Goal: Task Accomplishment & Management: Manage account settings

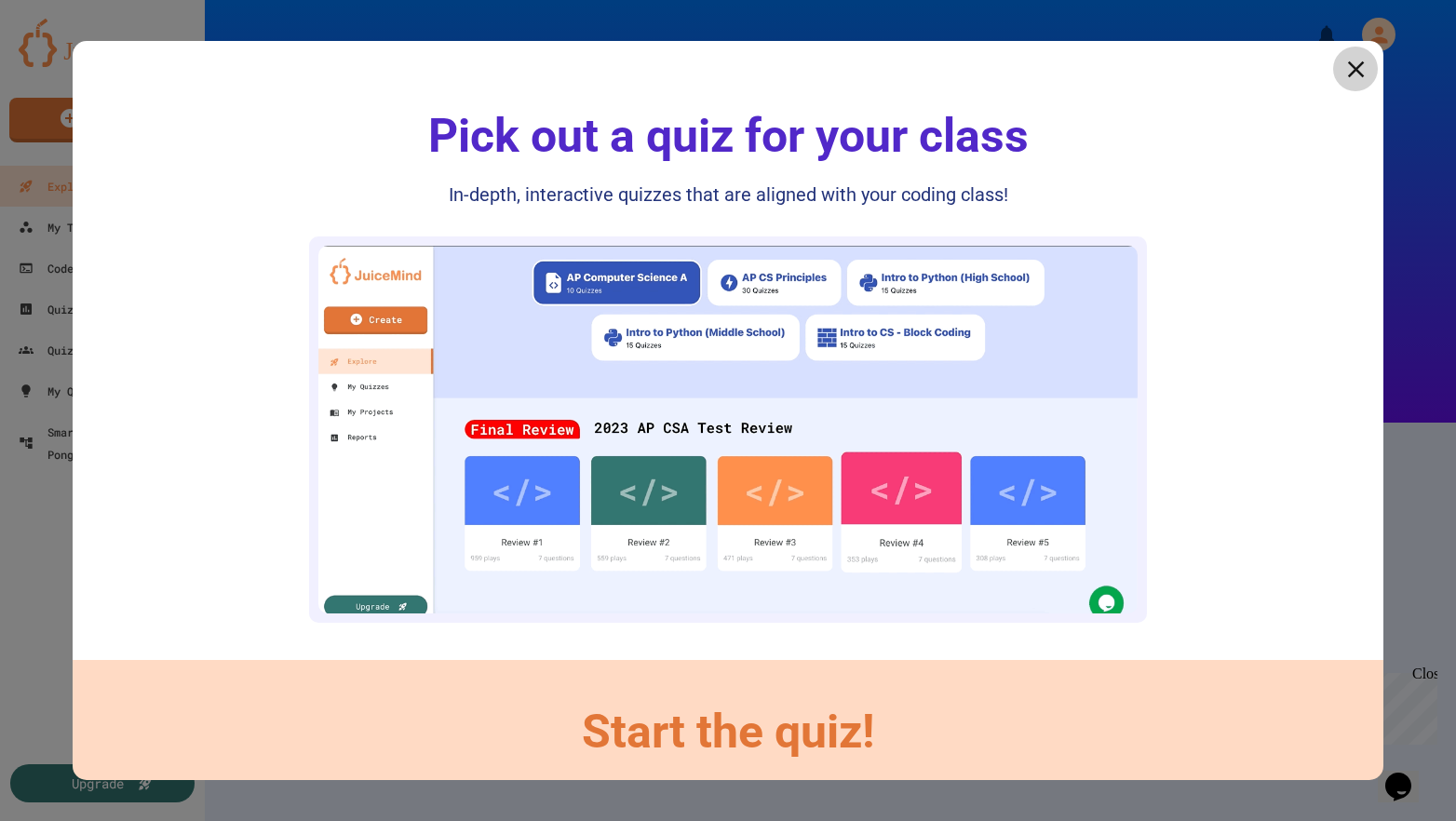
click at [1347, 66] on icon at bounding box center [1354, 68] width 16 height 16
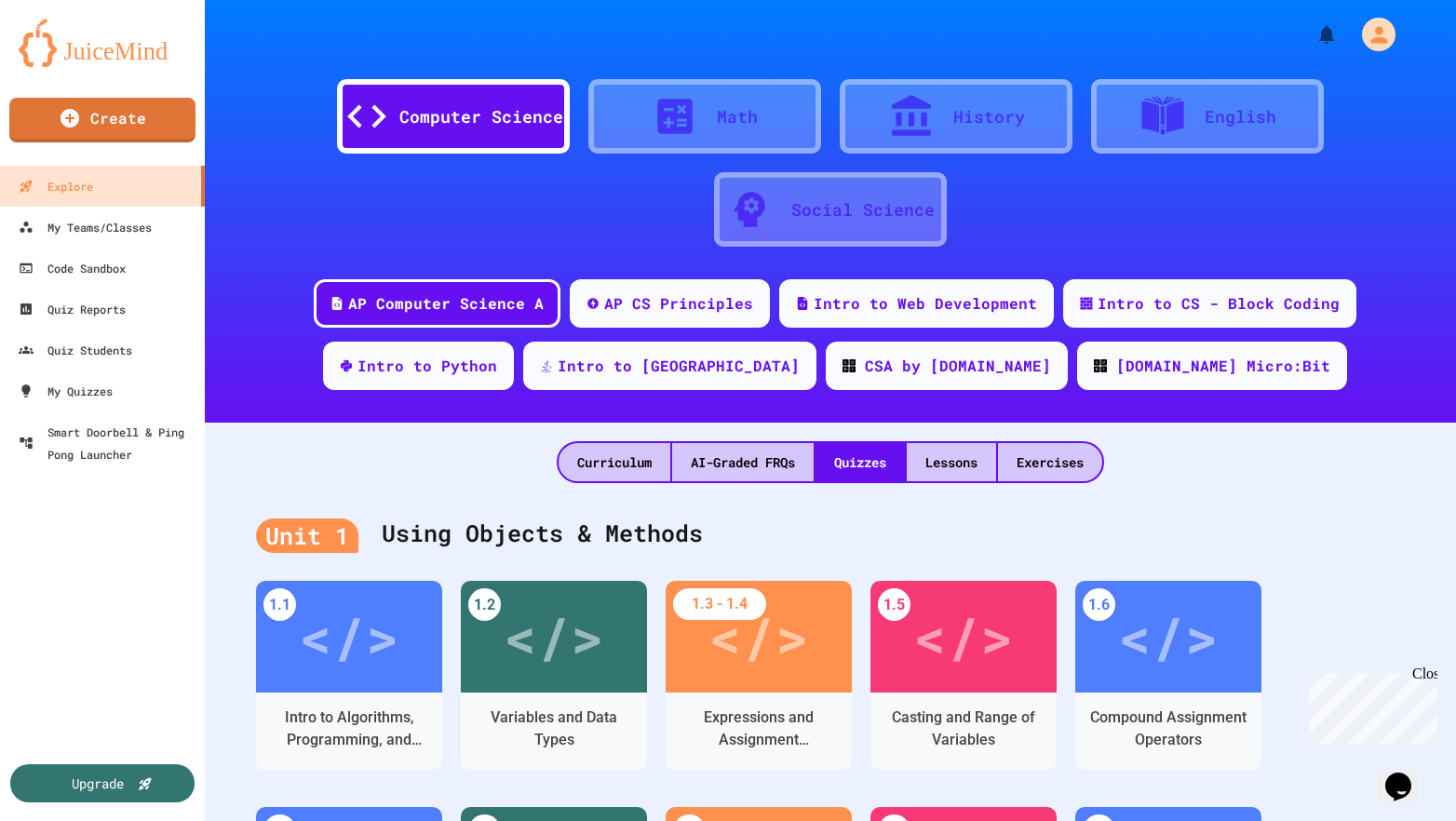
click at [813, 310] on div "Intro to Web Development" at bounding box center [925, 302] width 224 height 22
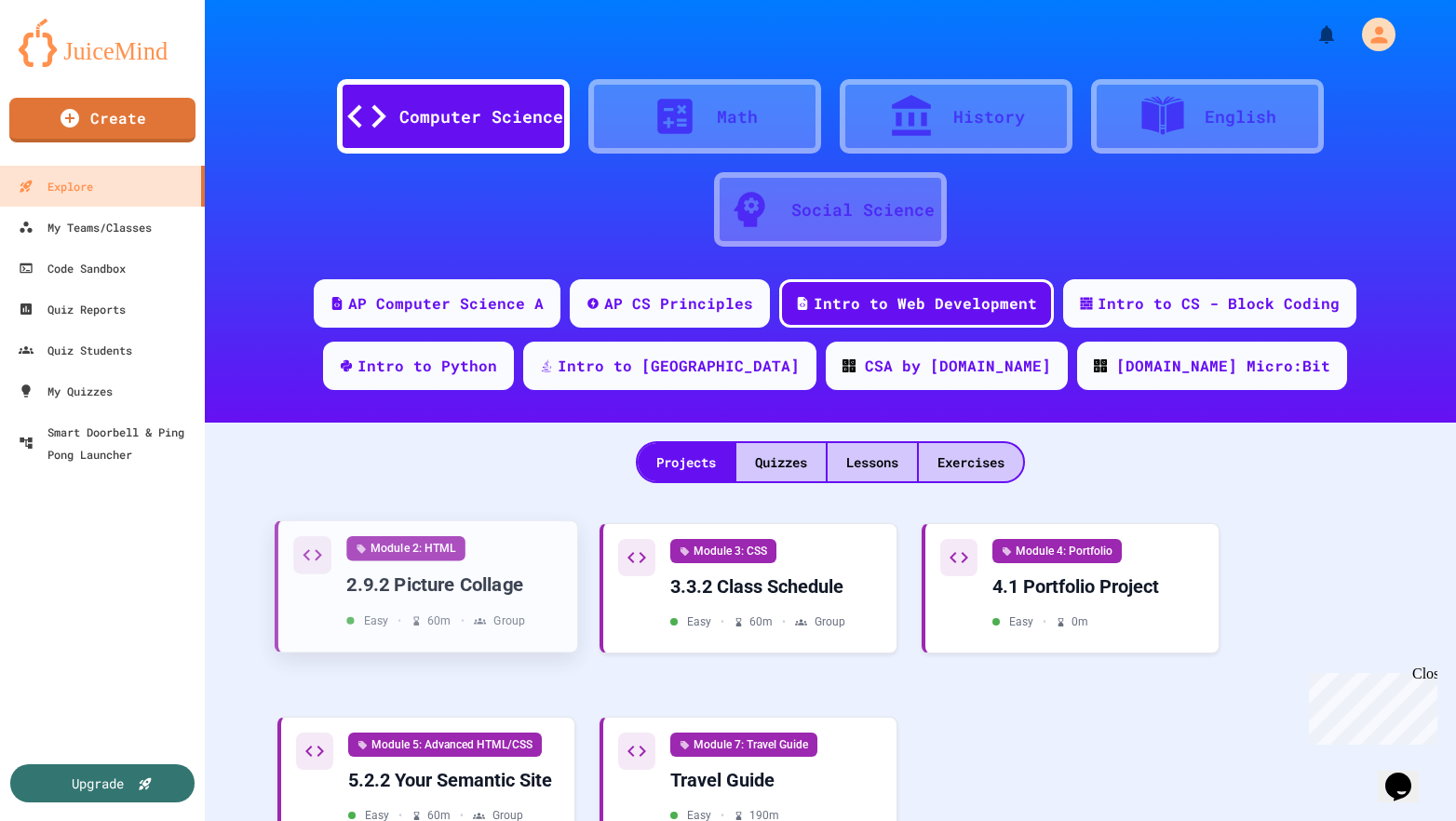
scroll to position [90, 0]
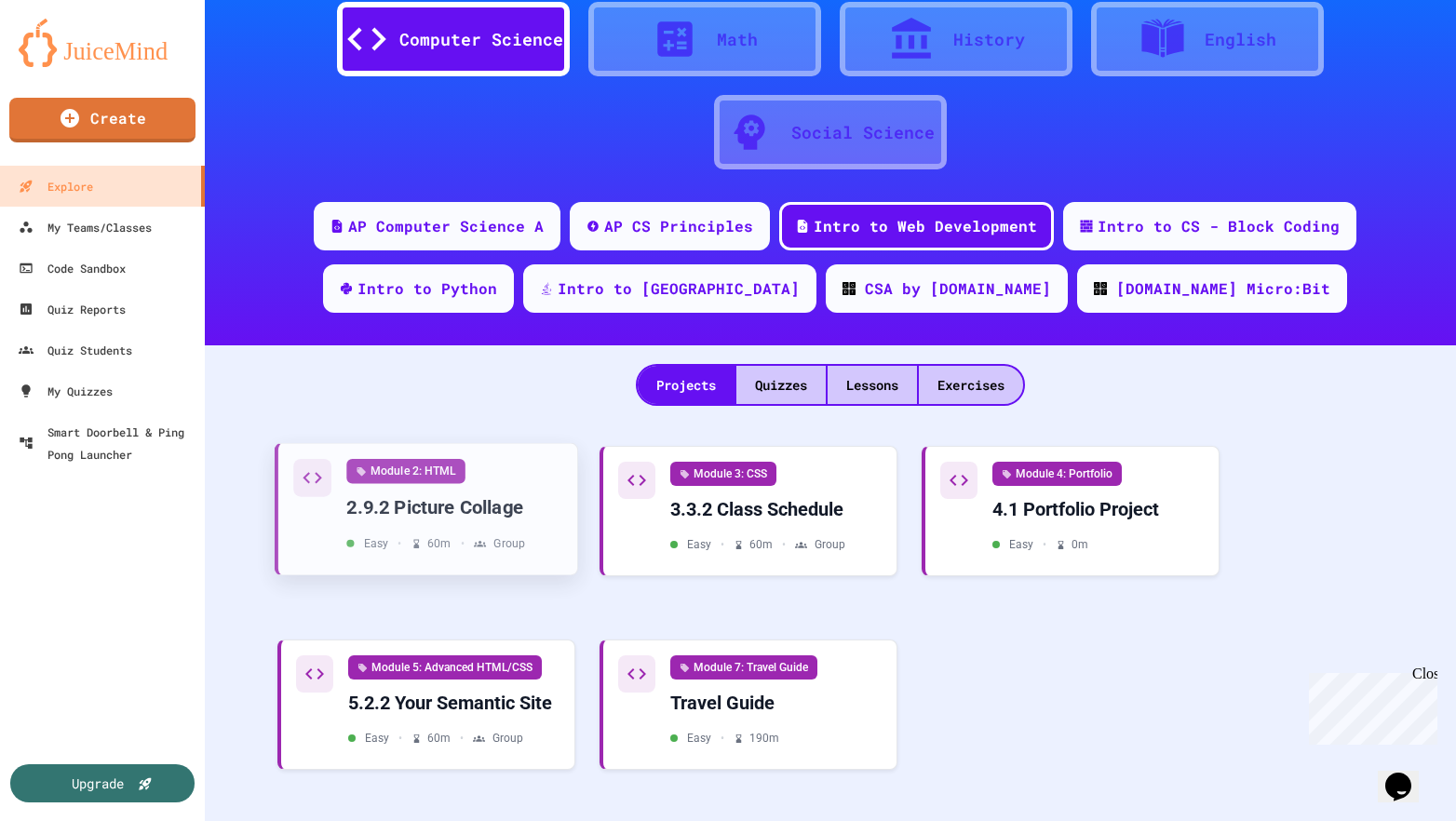
click at [533, 495] on div "2.9.2 Picture Collage" at bounding box center [453, 508] width 216 height 25
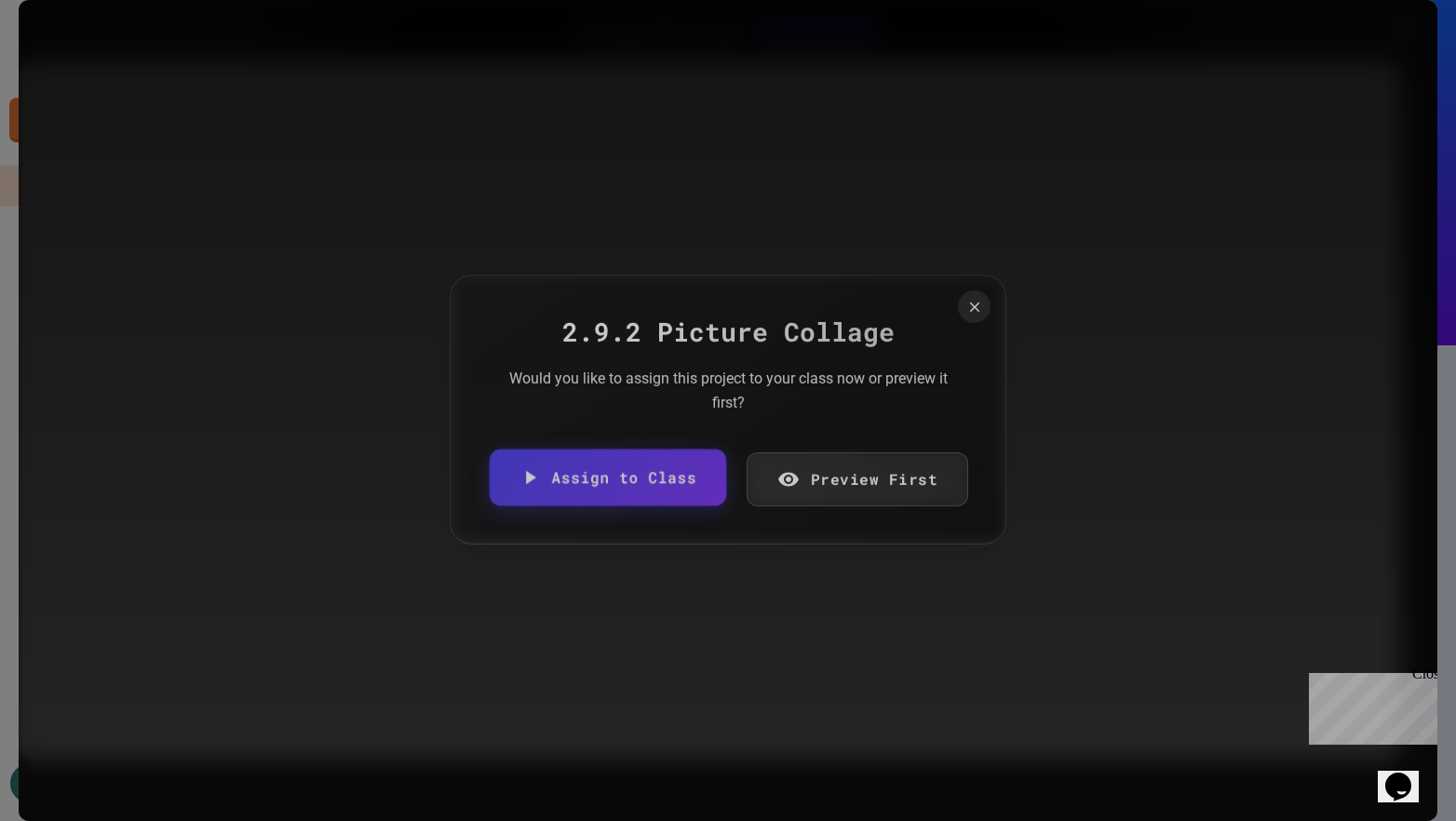
click at [907, 466] on link "Preview First" at bounding box center [858, 479] width 223 height 54
click at [909, 482] on link "Preview First" at bounding box center [858, 479] width 223 height 54
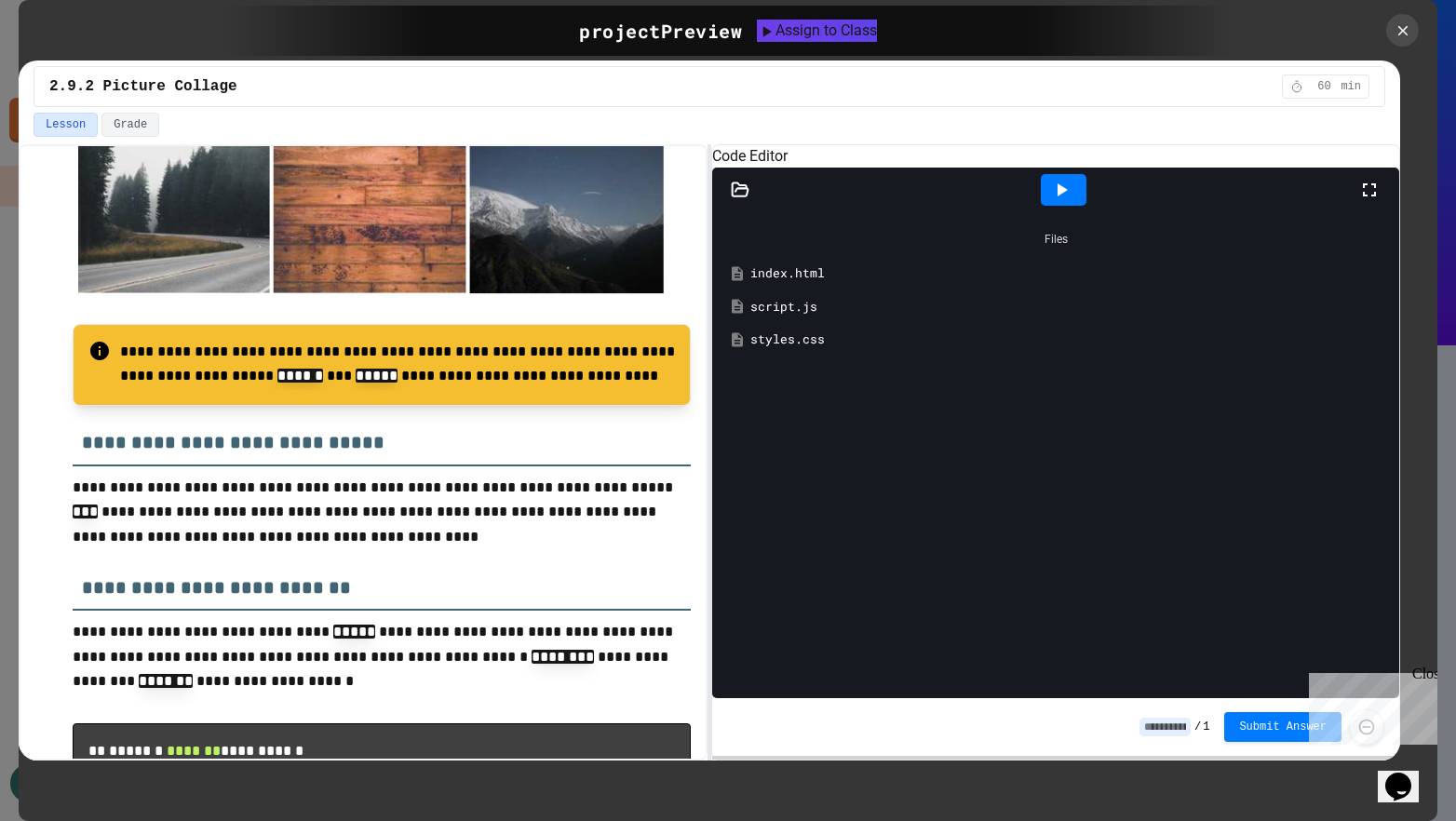
scroll to position [1452, 0]
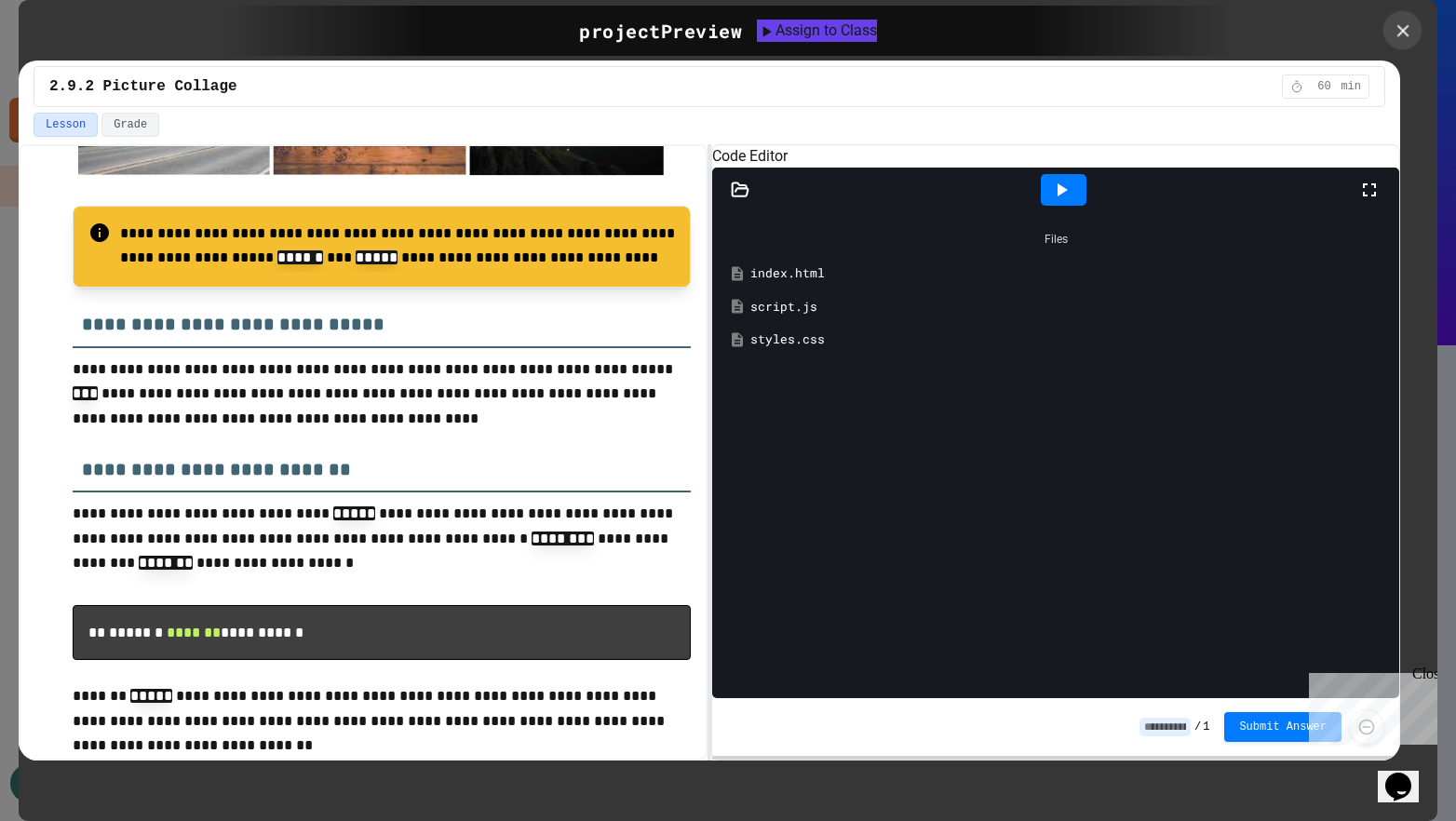
click at [1407, 40] on icon at bounding box center [1402, 30] width 20 height 20
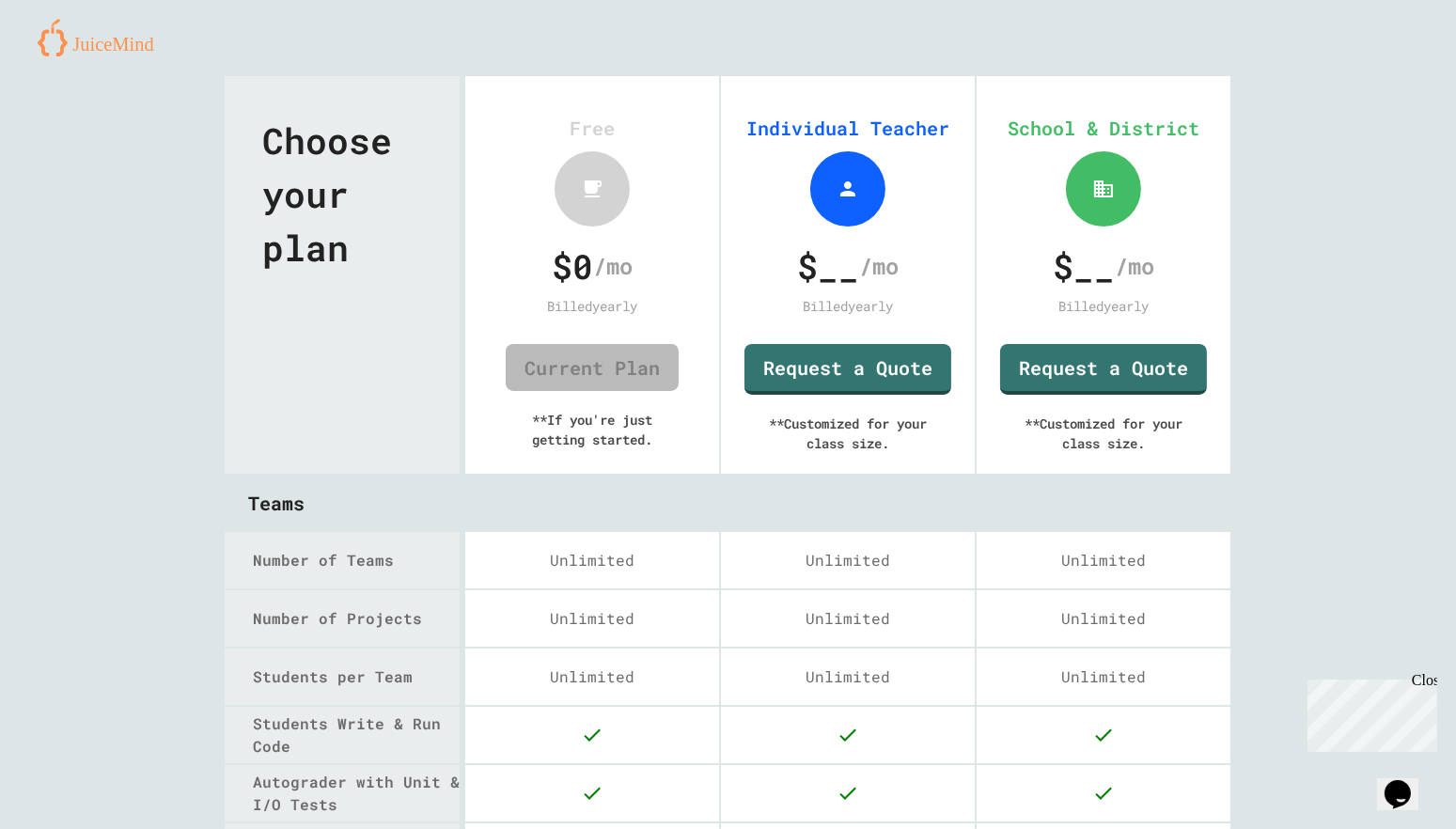
click at [76, 19] on img at bounding box center [103, 37] width 131 height 38
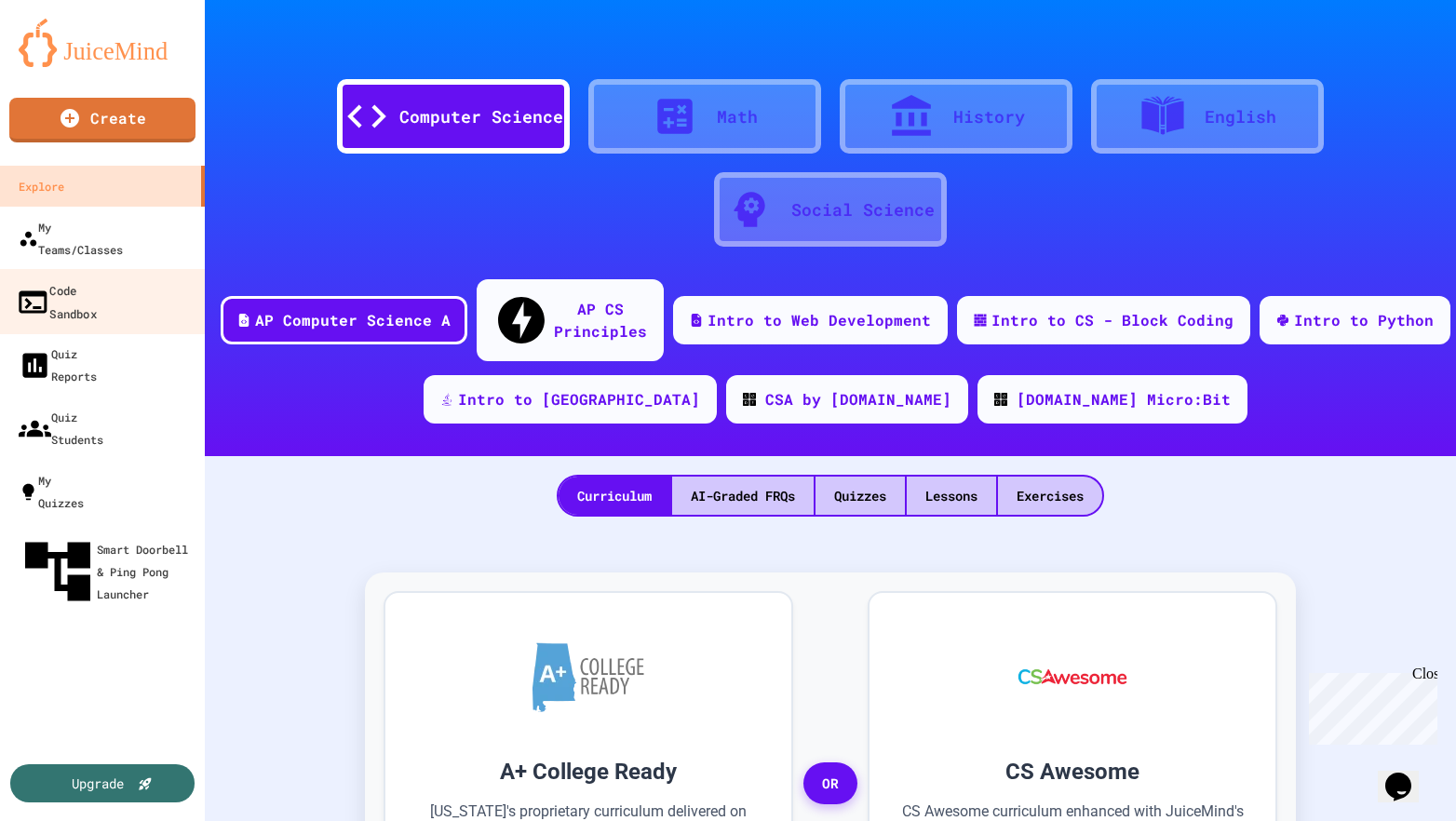
click at [134, 273] on link "Code Sandbox" at bounding box center [103, 302] width 211 height 65
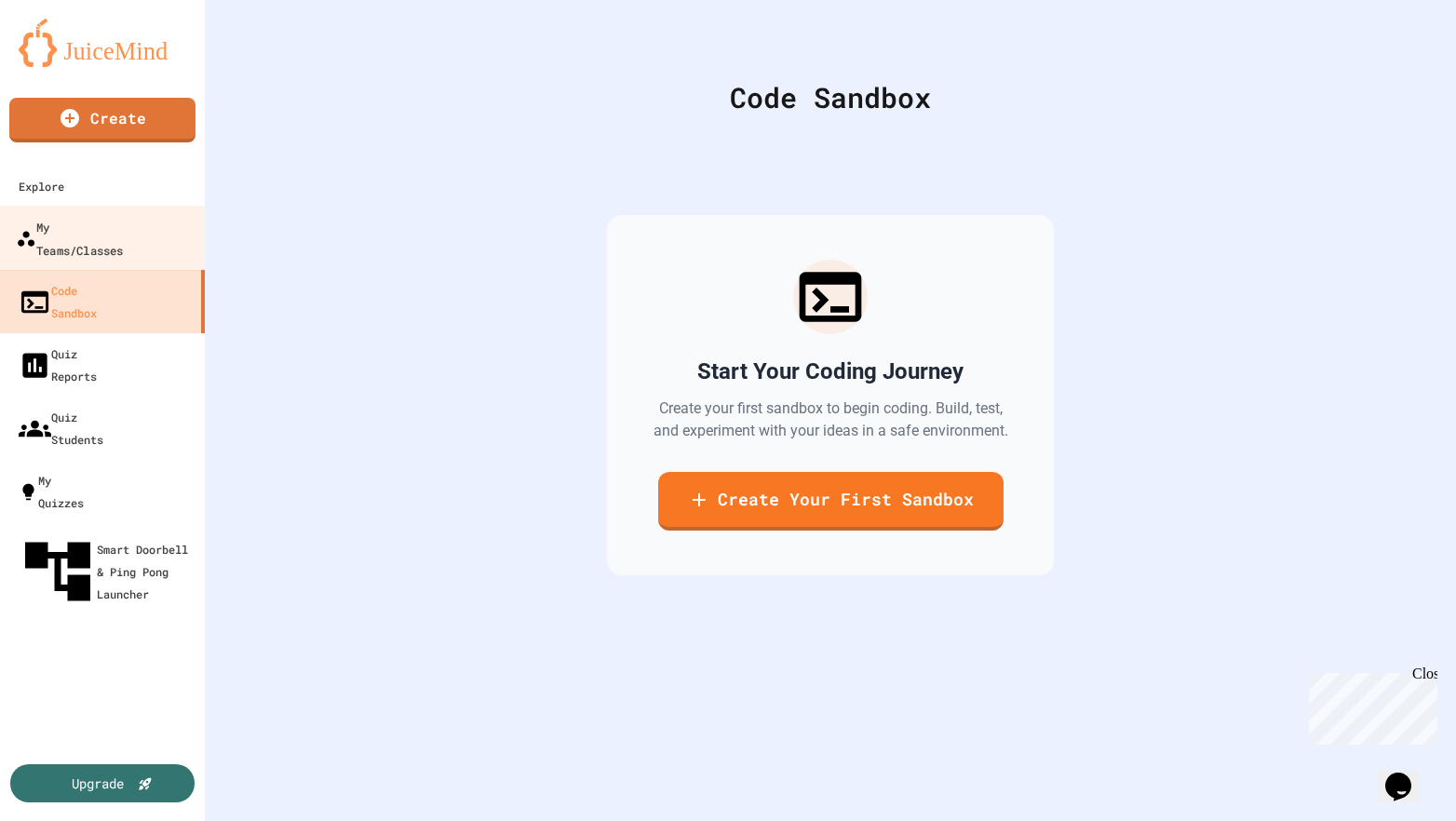
click at [105, 237] on div "My Teams/Classes" at bounding box center [68, 237] width 107 height 45
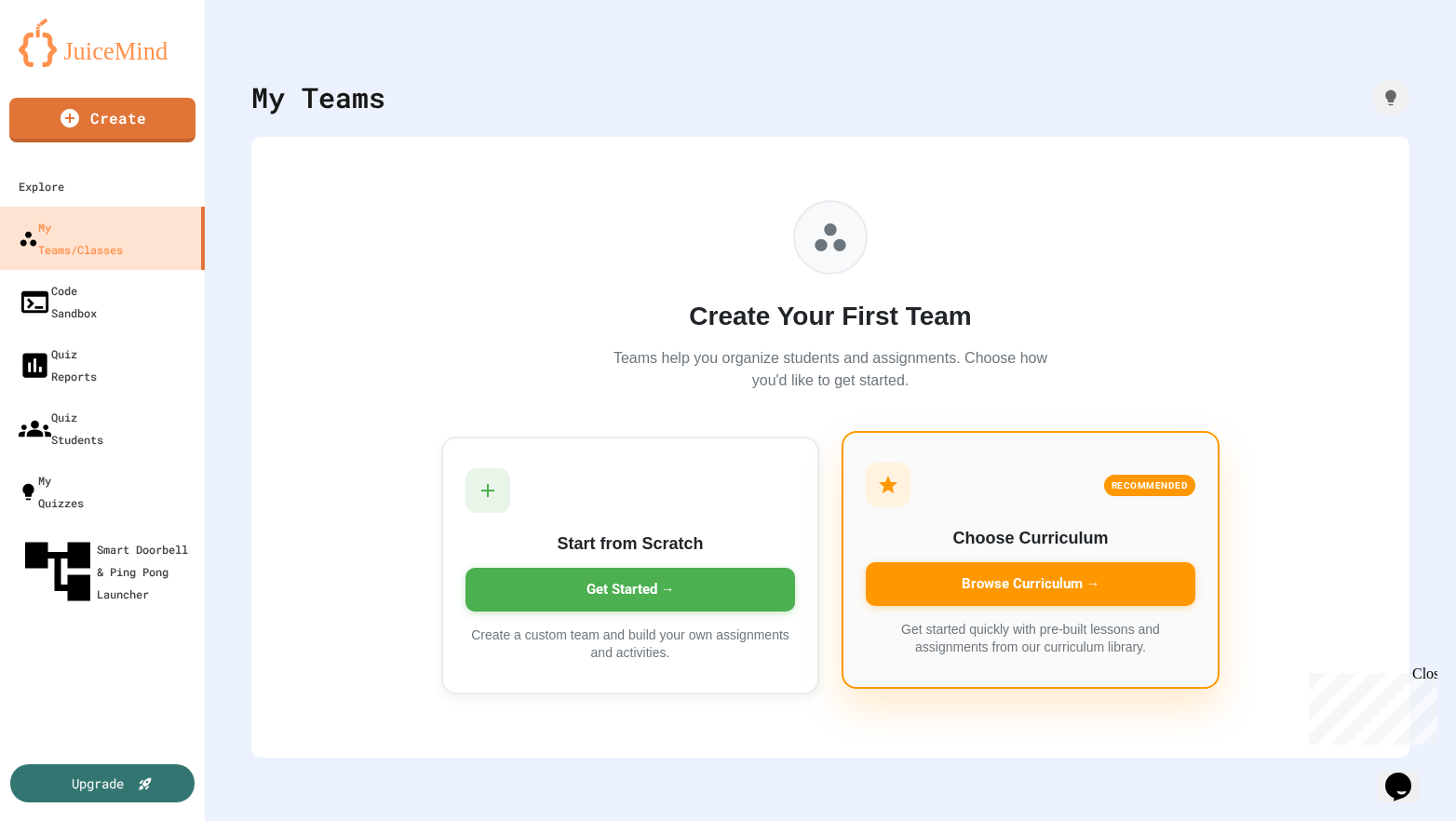
click at [1000, 505] on div "RECOMMENDED" at bounding box center [1030, 485] width 329 height 45
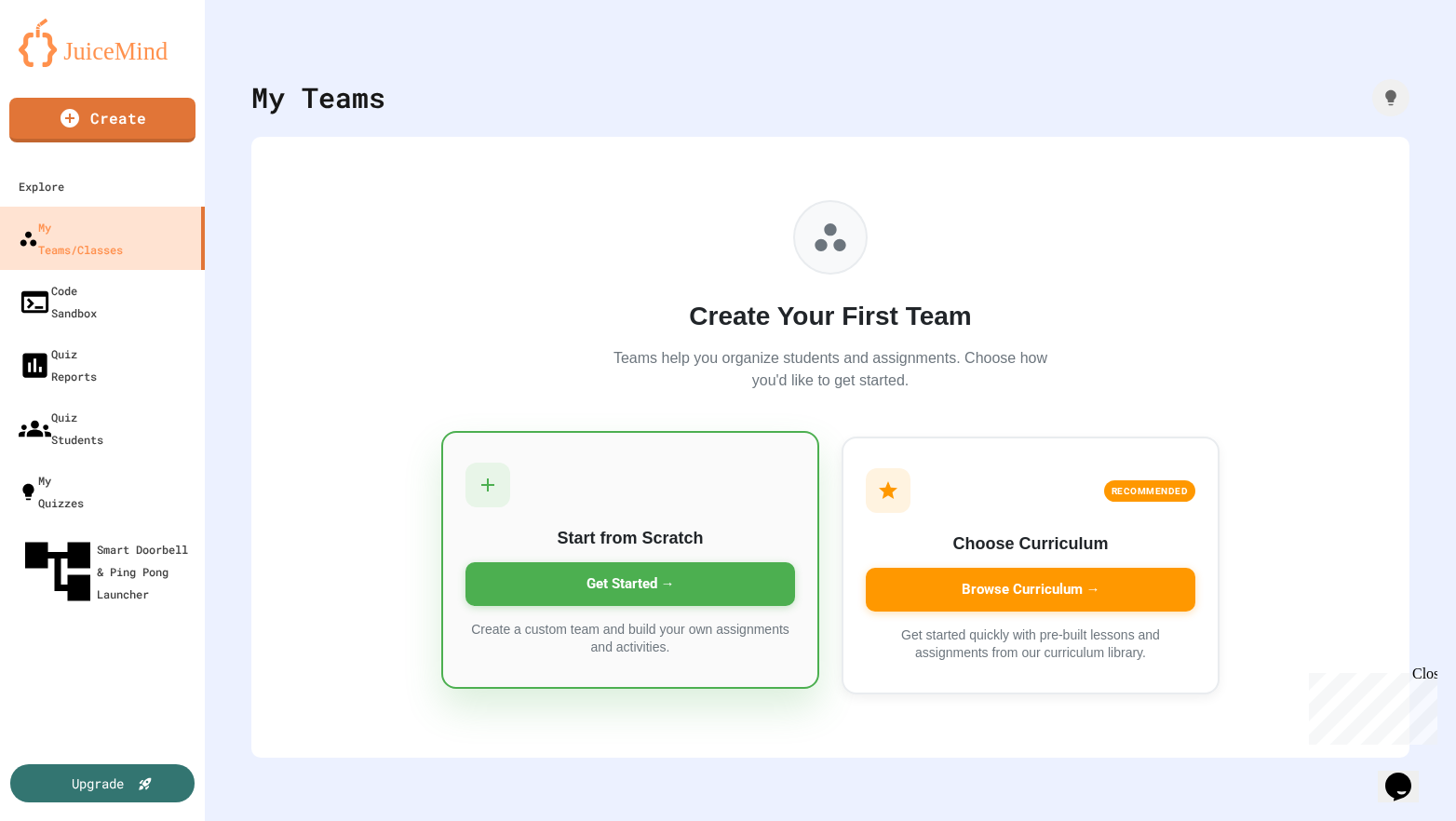
click at [659, 537] on h3 "Start from Scratch" at bounding box center [630, 539] width 329 height 25
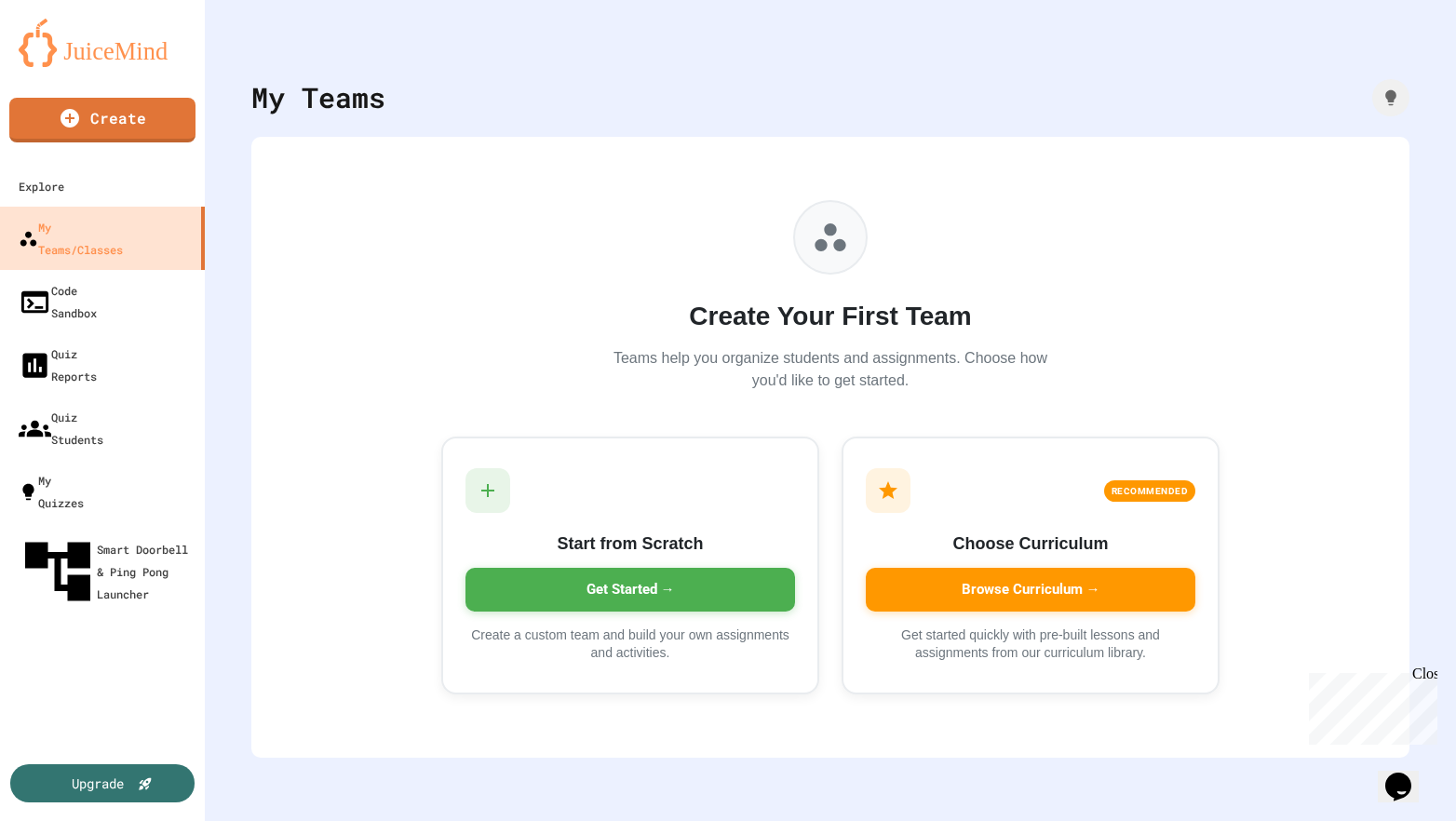
type input "****"
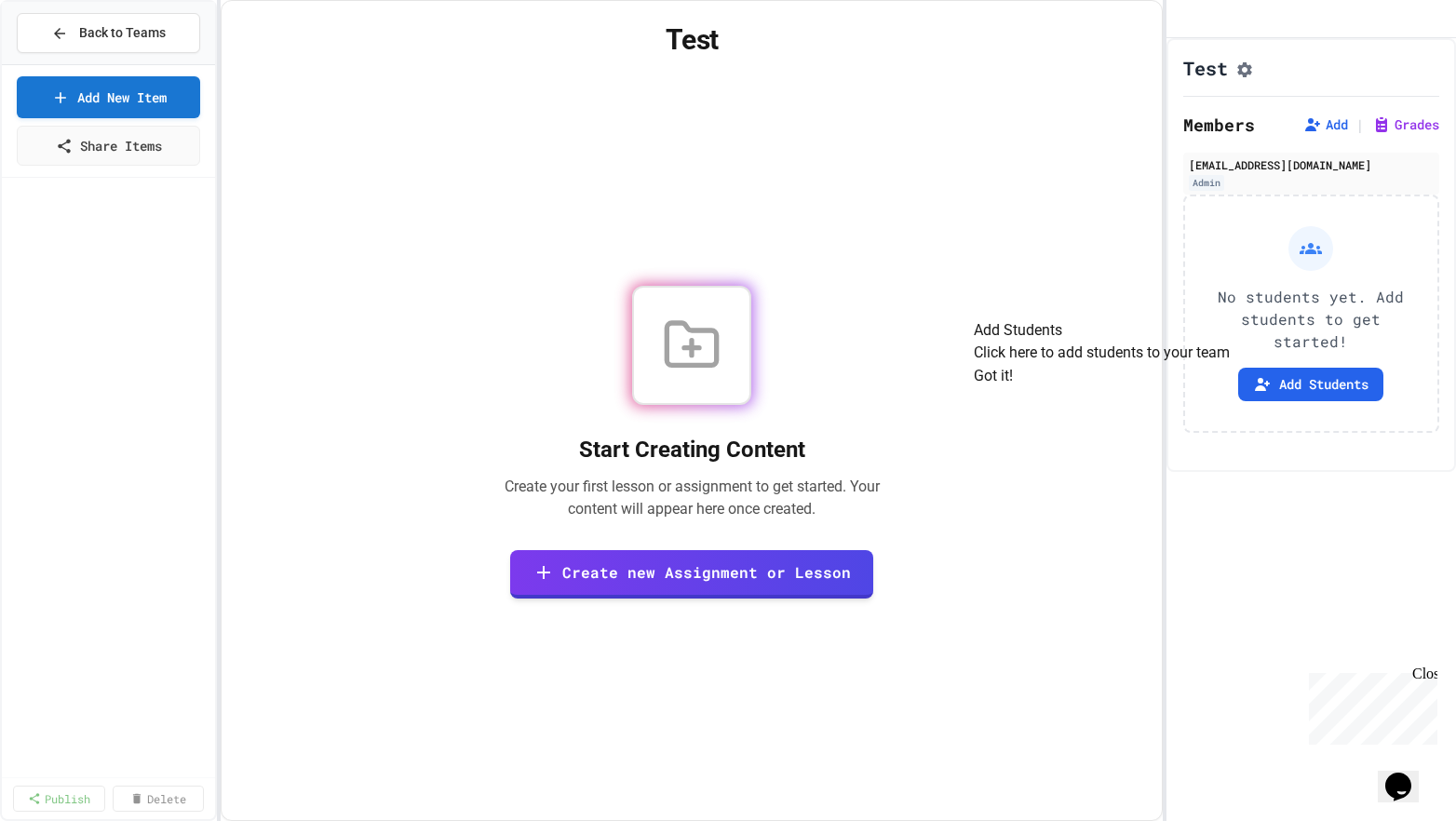
click at [1012, 387] on button "Got it!" at bounding box center [993, 375] width 39 height 22
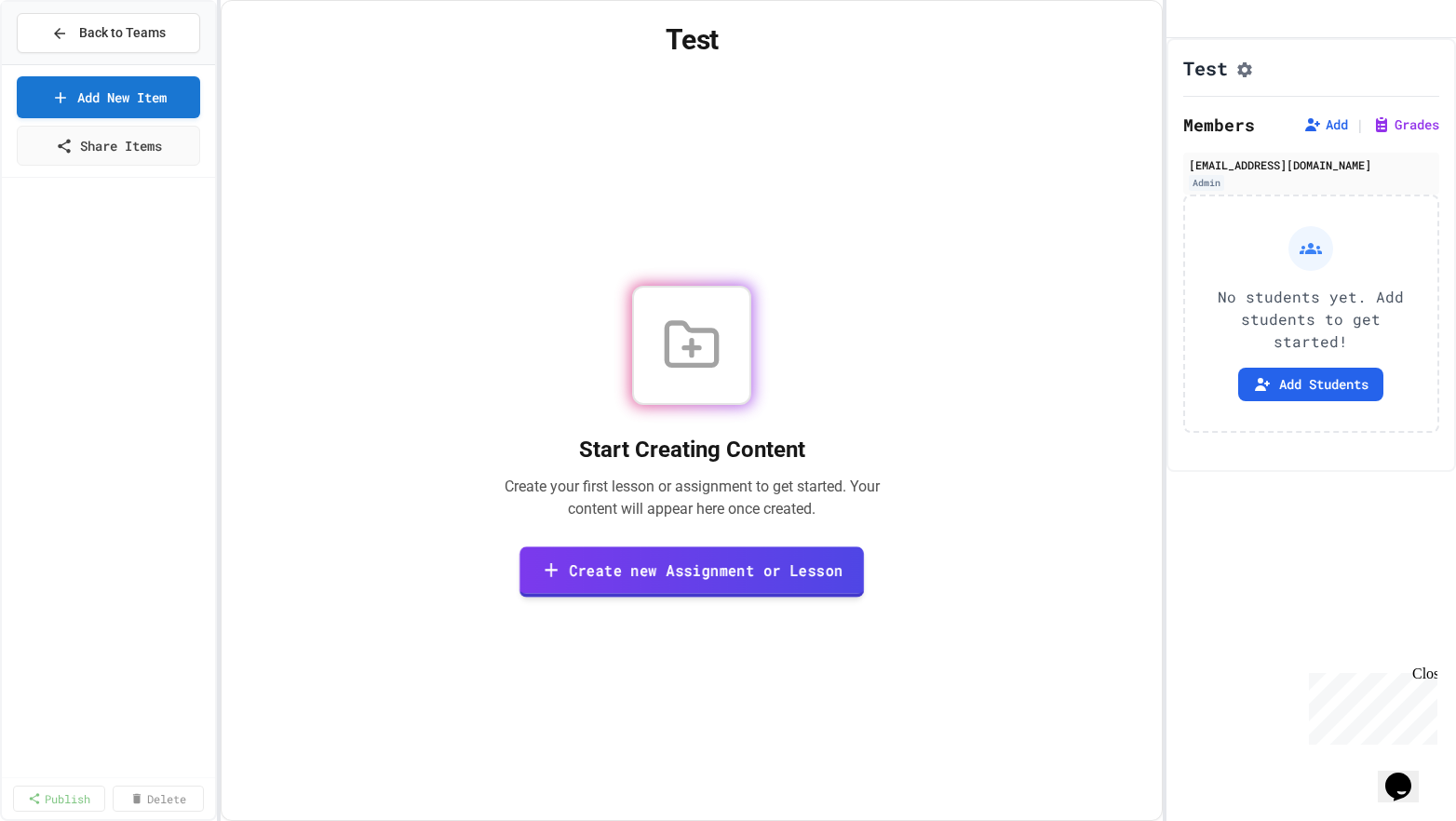
click at [680, 559] on link "Create new Assignment or Lesson" at bounding box center [692, 571] width 345 height 51
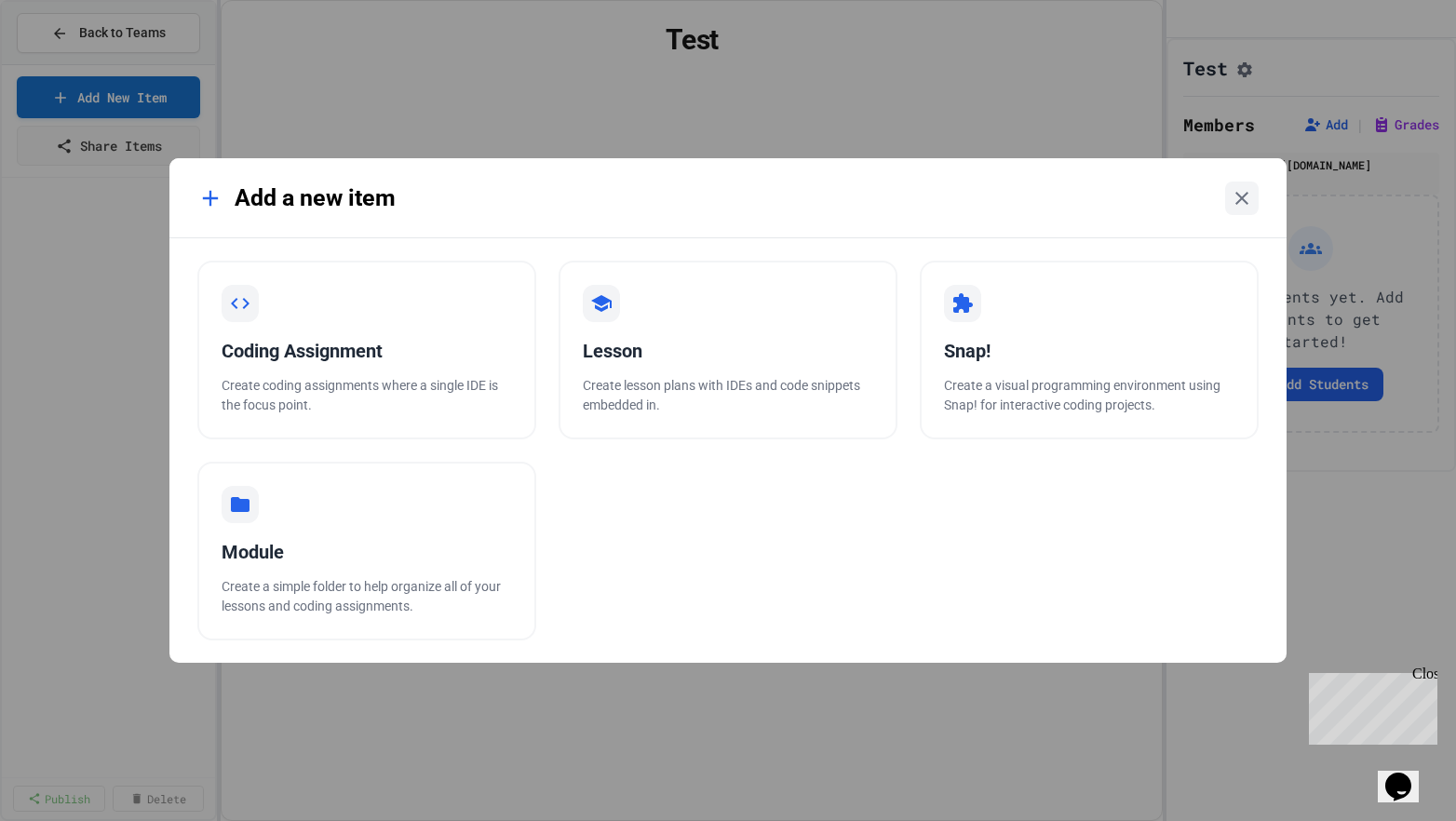
click at [421, 366] on div "Coding Assignment Create coding assignments where a single IDE is the focus poi…" at bounding box center [366, 350] width 339 height 179
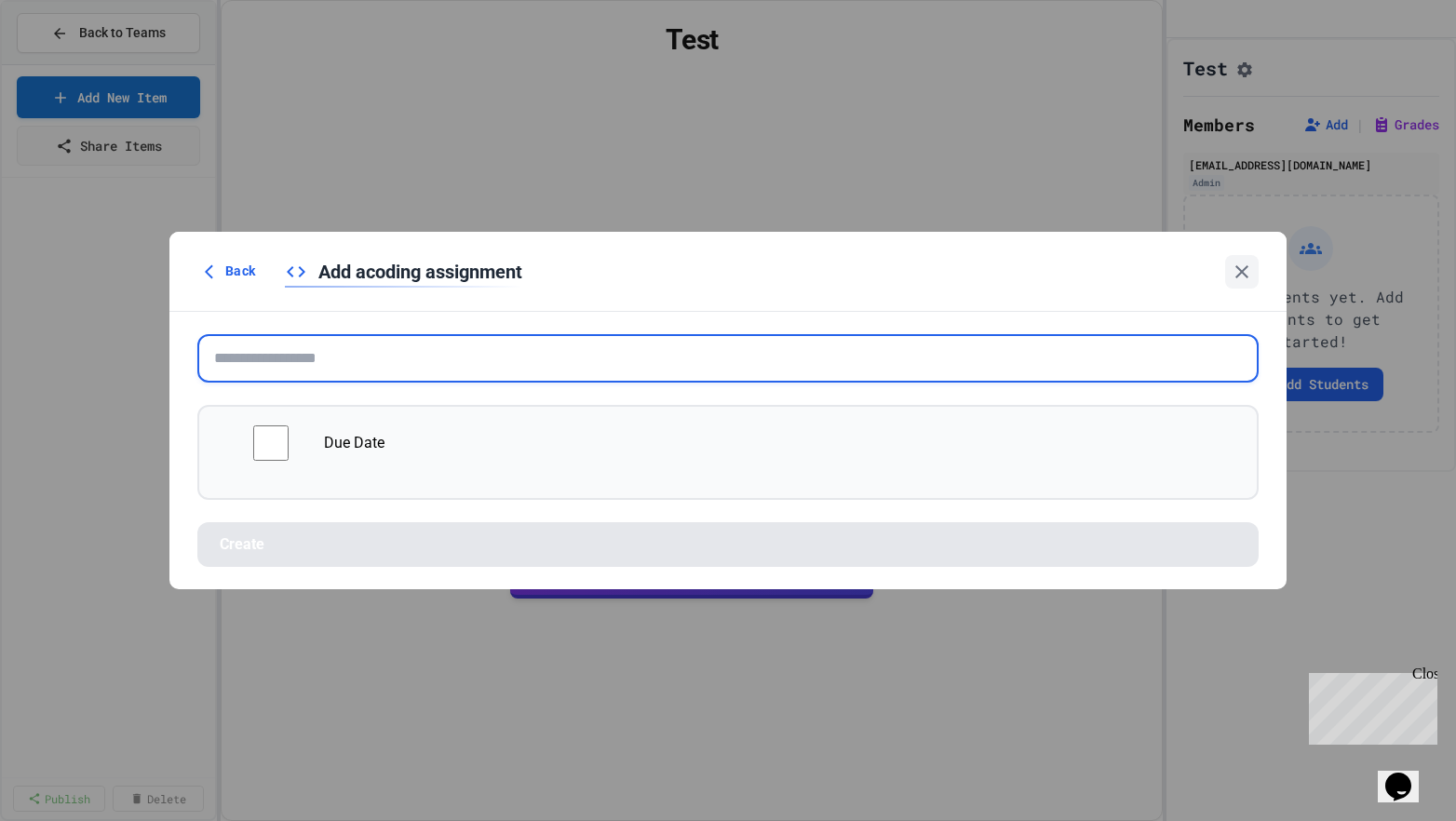
click at [421, 366] on input "text" at bounding box center [727, 358] width 1061 height 48
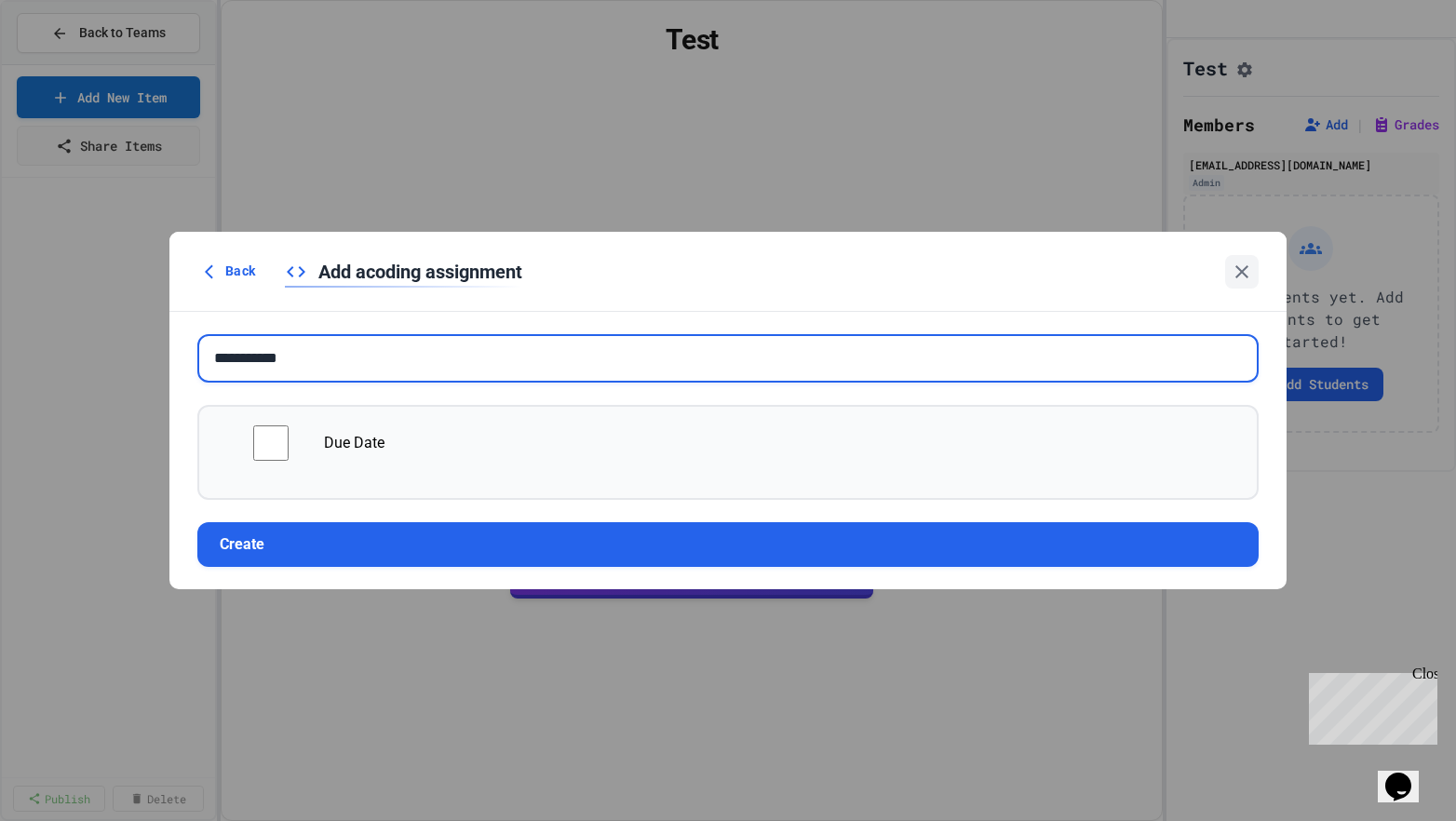
type input "**********"
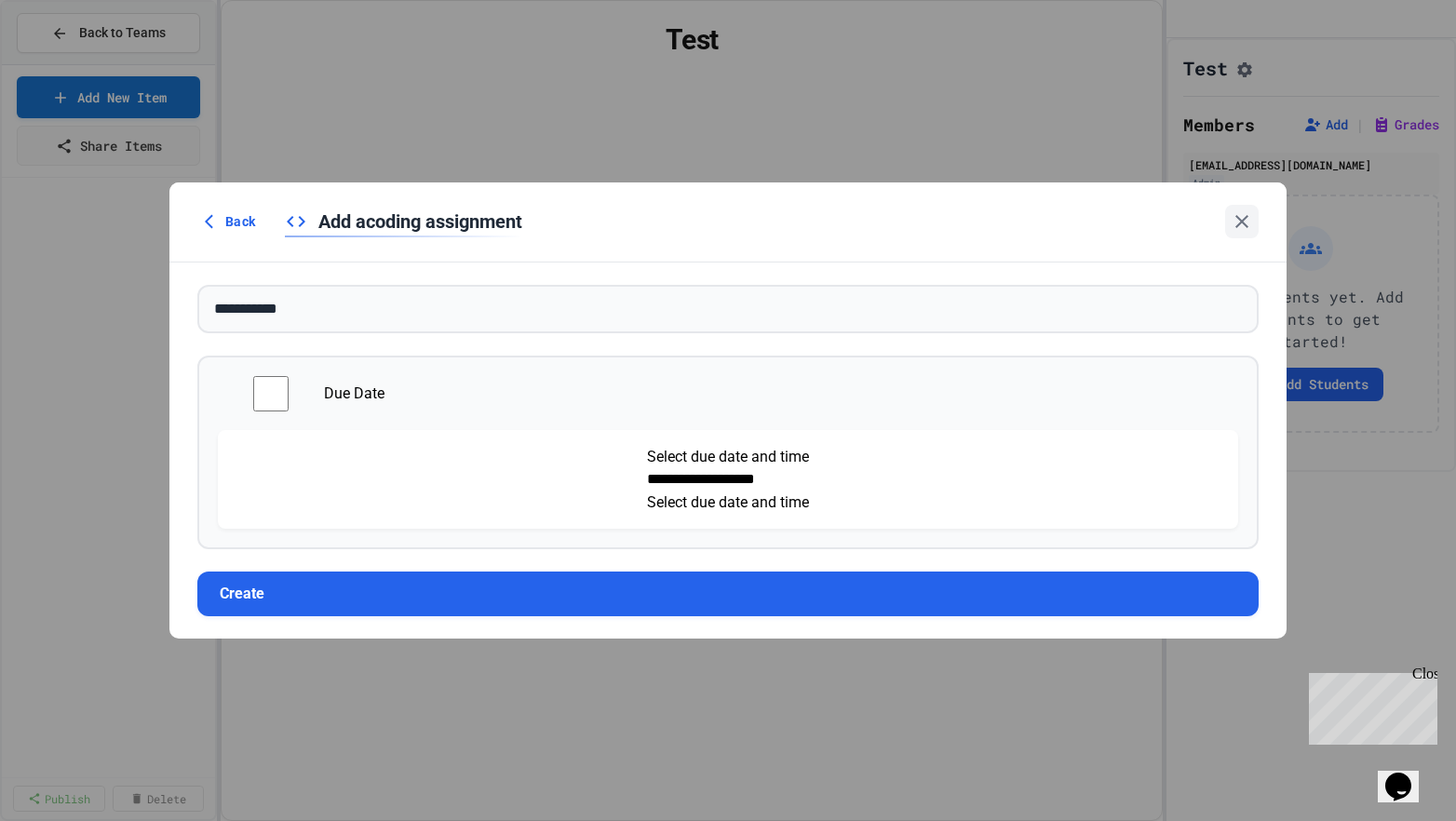
click at [647, 489] on input "**********" at bounding box center [721, 478] width 149 height 22
drag, startPoint x: 800, startPoint y: 423, endPoint x: 816, endPoint y: 458, distance: 38.5
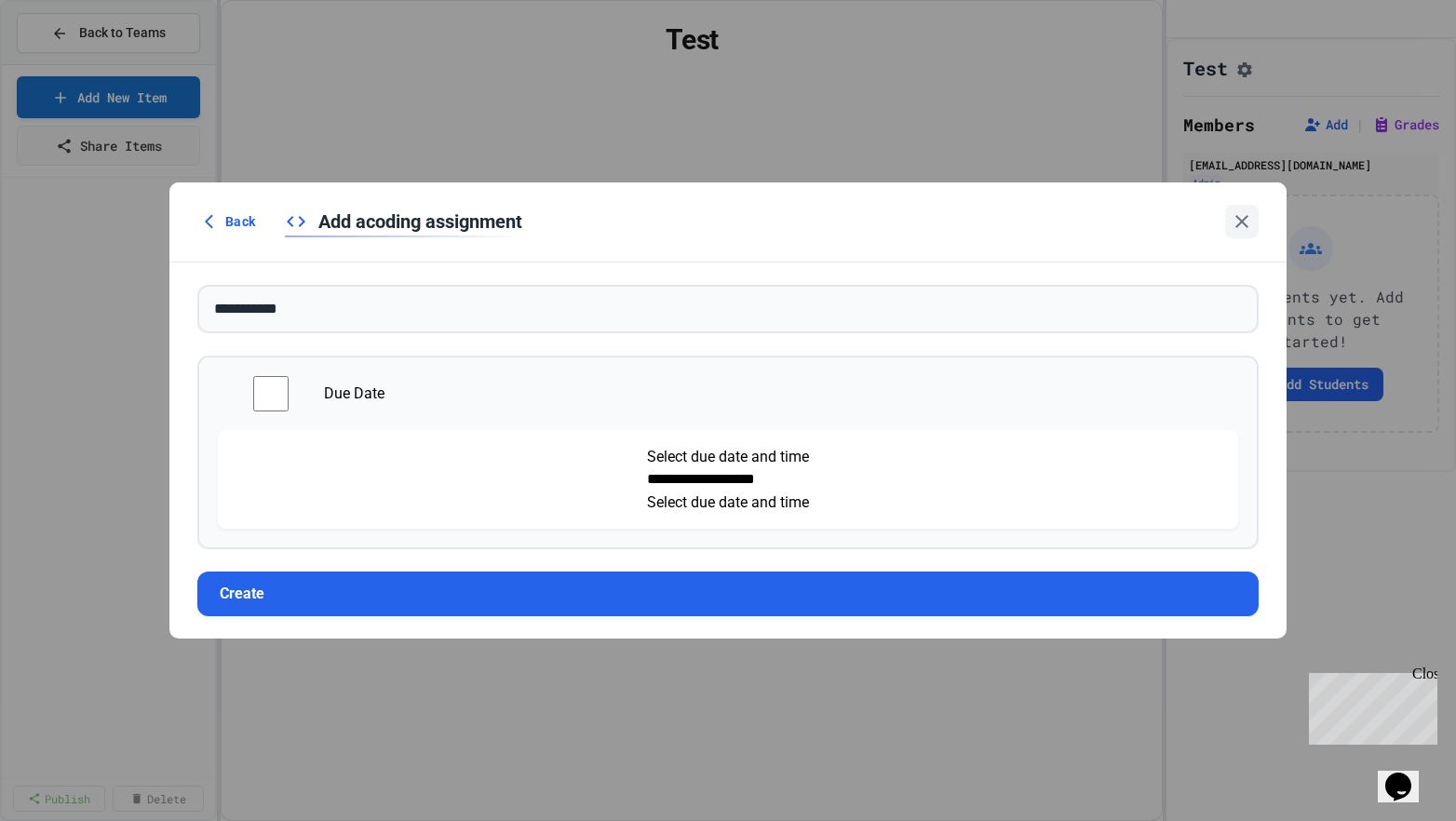
type input "**********"
click at [677, 586] on button "Create" at bounding box center [727, 593] width 1061 height 45
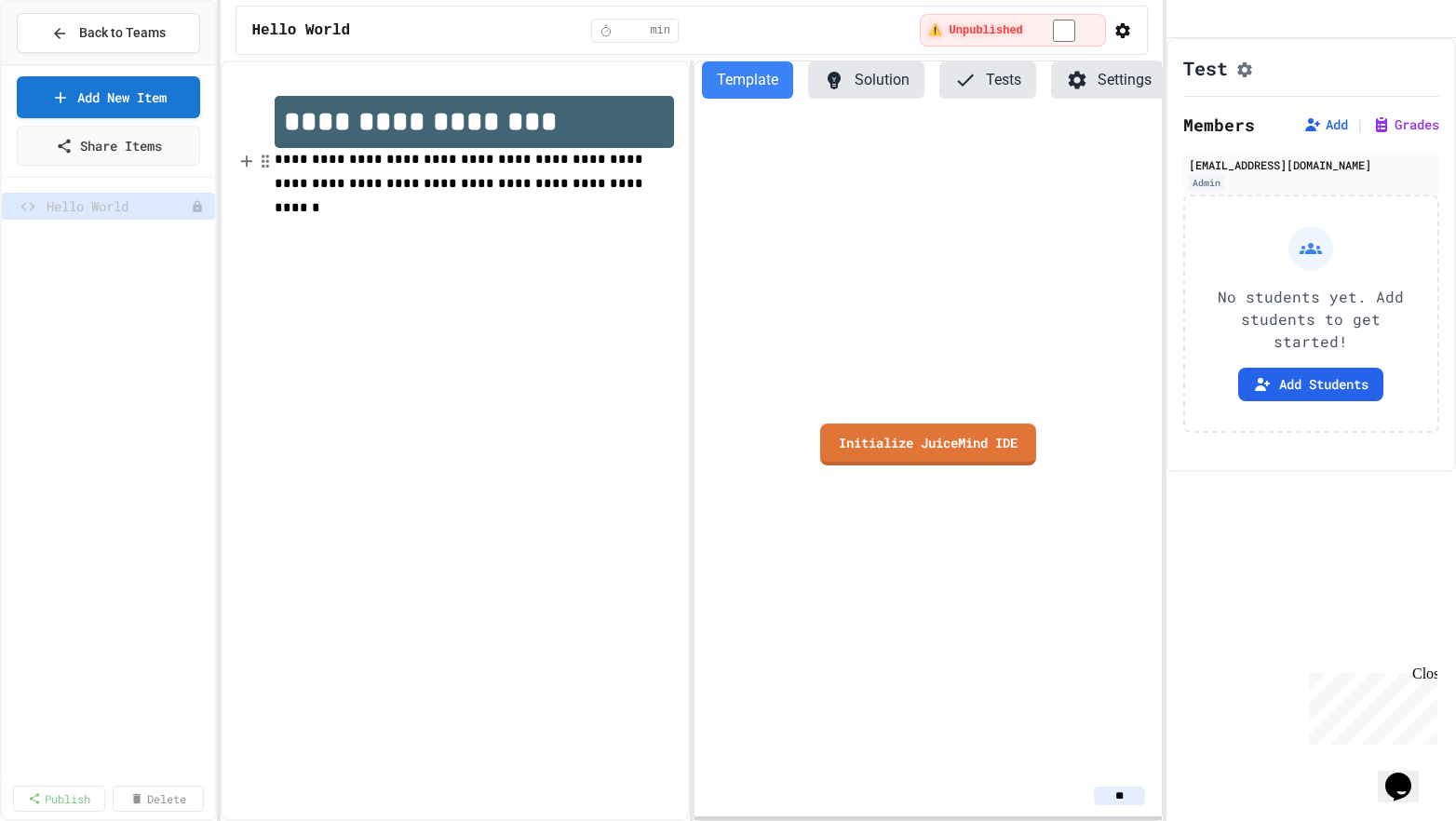
click at [477, 189] on span "**********" at bounding box center [461, 183] width 373 height 61
click at [538, 115] on h1 "**********" at bounding box center [473, 122] width 399 height 52
click at [547, 188] on p "**********" at bounding box center [473, 184] width 399 height 73
click at [744, 200] on div "Initialize JuiceMind IDE" at bounding box center [928, 444] width 467 height 662
click at [934, 447] on link "Initialize JuiceMind IDE" at bounding box center [928, 443] width 209 height 44
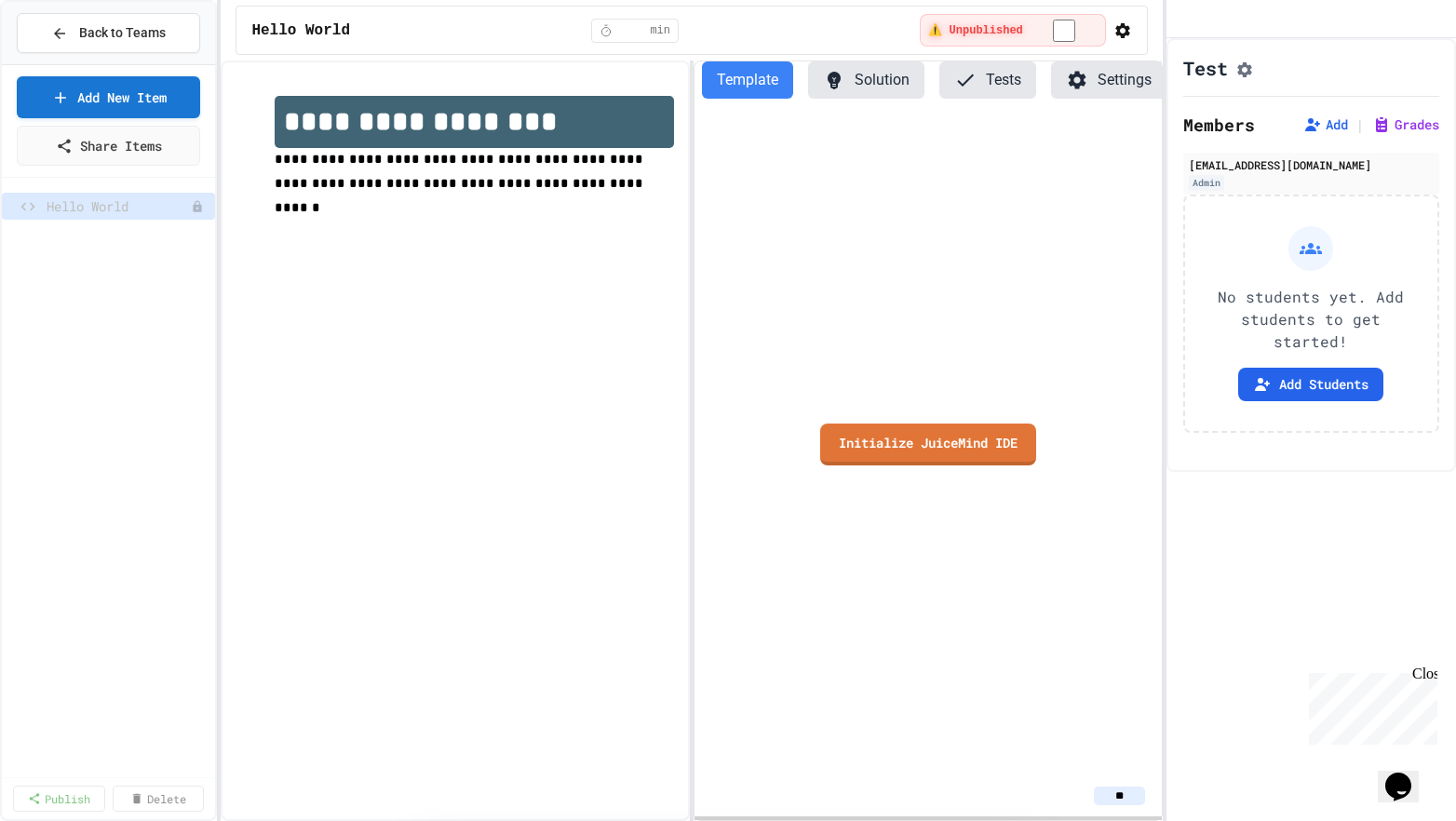
scroll to position [279, 0]
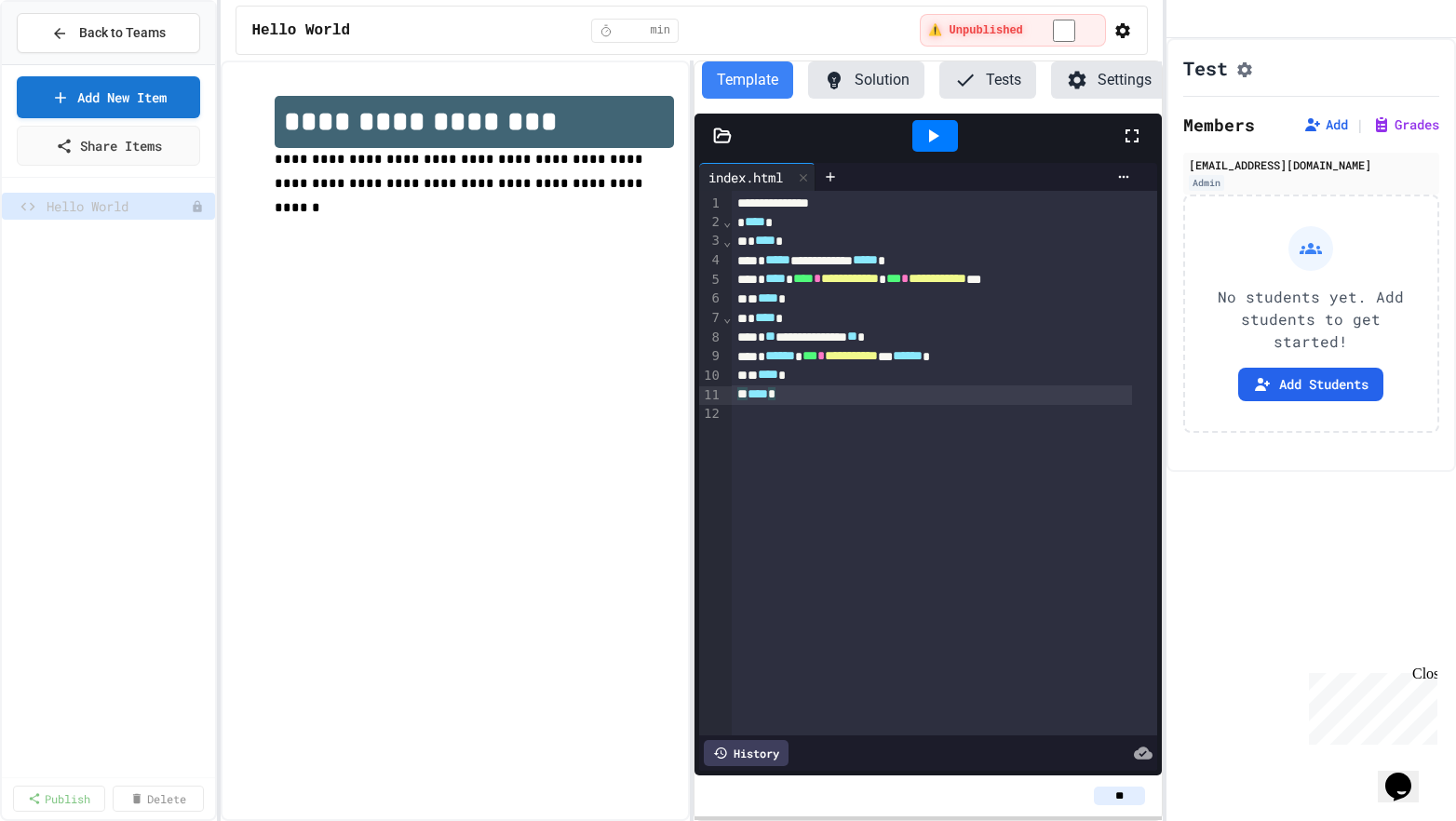
click at [896, 394] on div "** **** *" at bounding box center [932, 395] width 400 height 19
click at [880, 83] on button "Solution" at bounding box center [865, 80] width 116 height 37
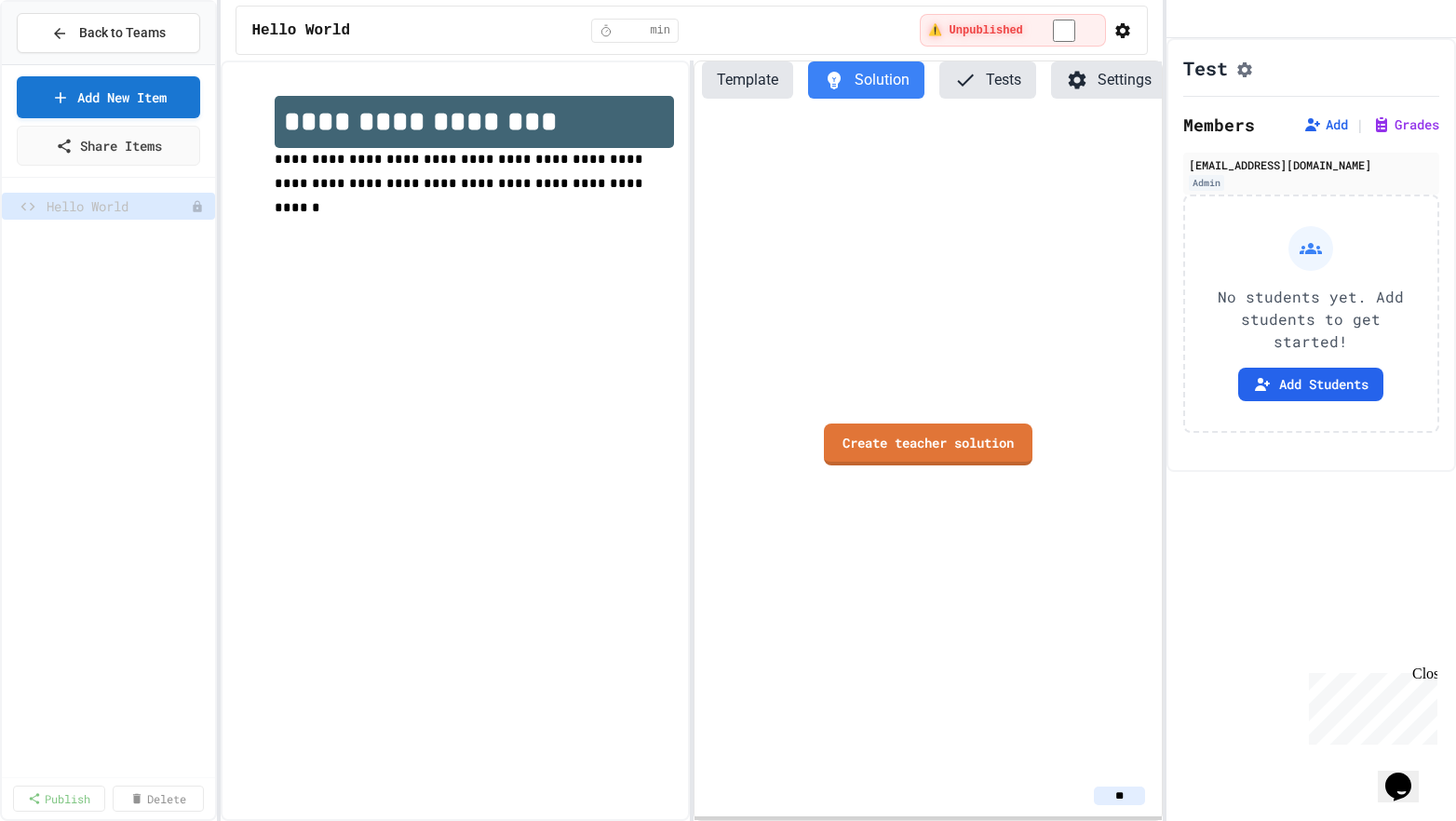
click at [995, 79] on button "Tests" at bounding box center [987, 80] width 97 height 37
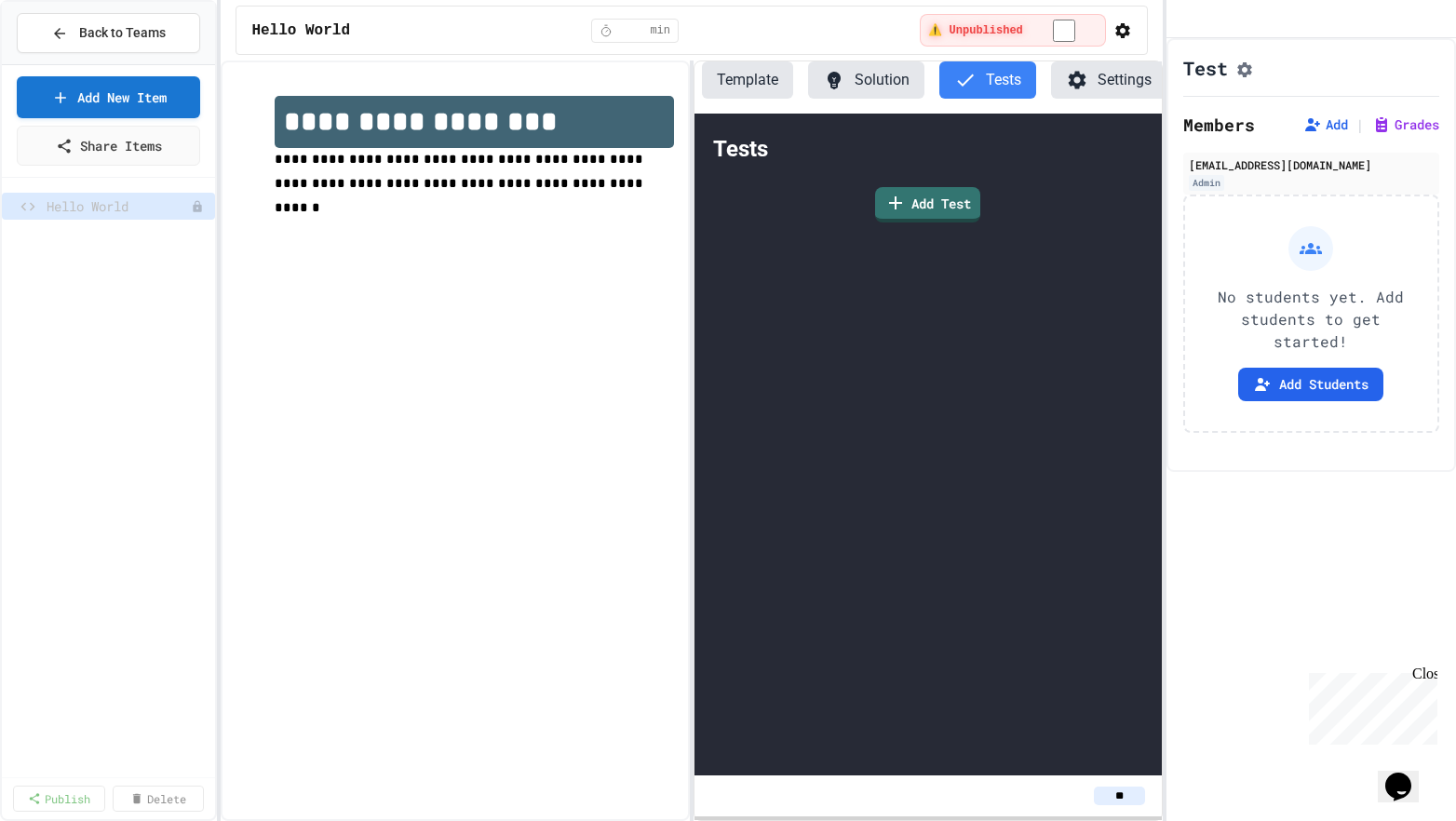
click at [1092, 75] on button "Settings" at bounding box center [1108, 80] width 115 height 37
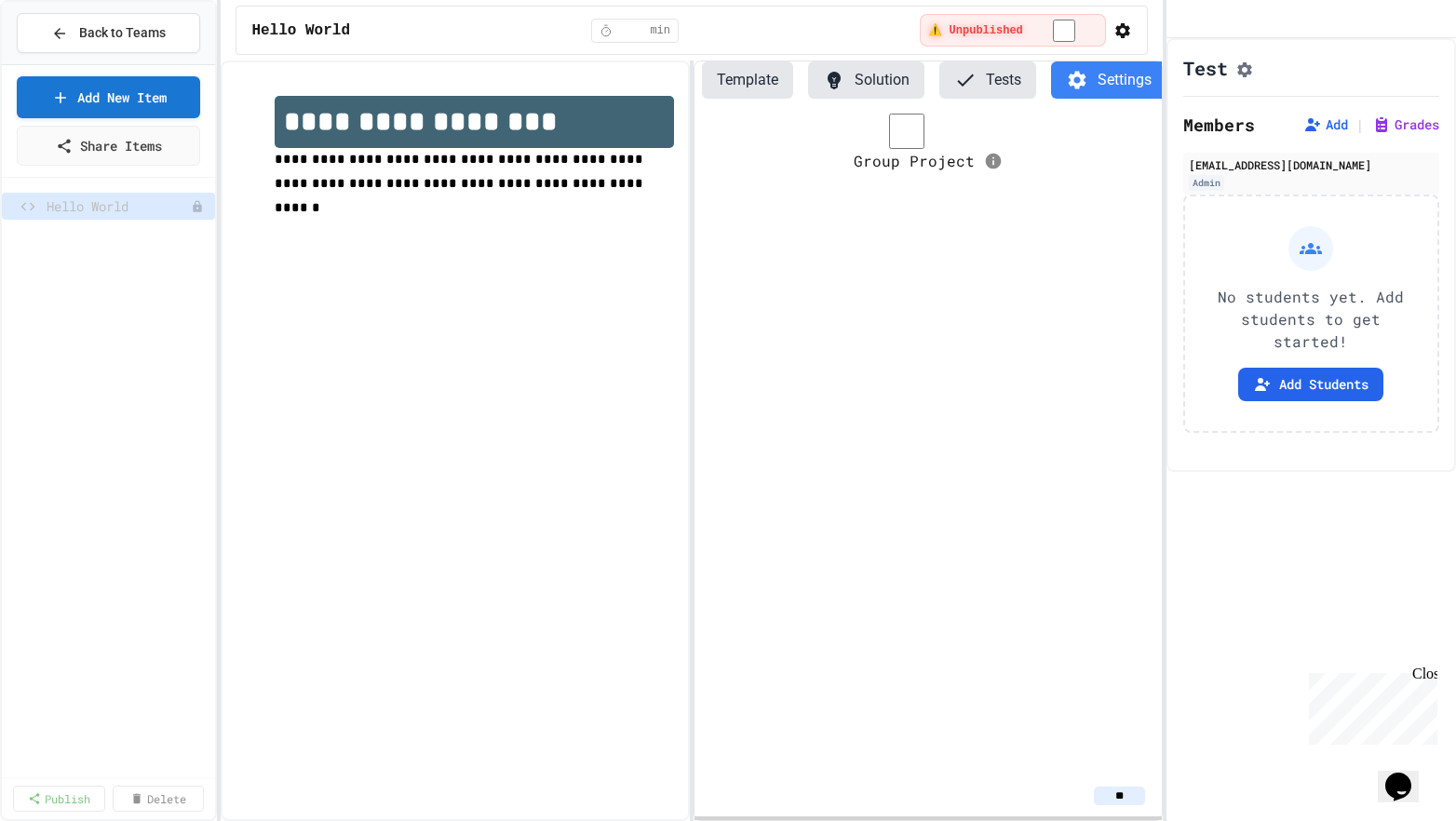
click at [1002, 154] on icon at bounding box center [993, 161] width 15 height 15
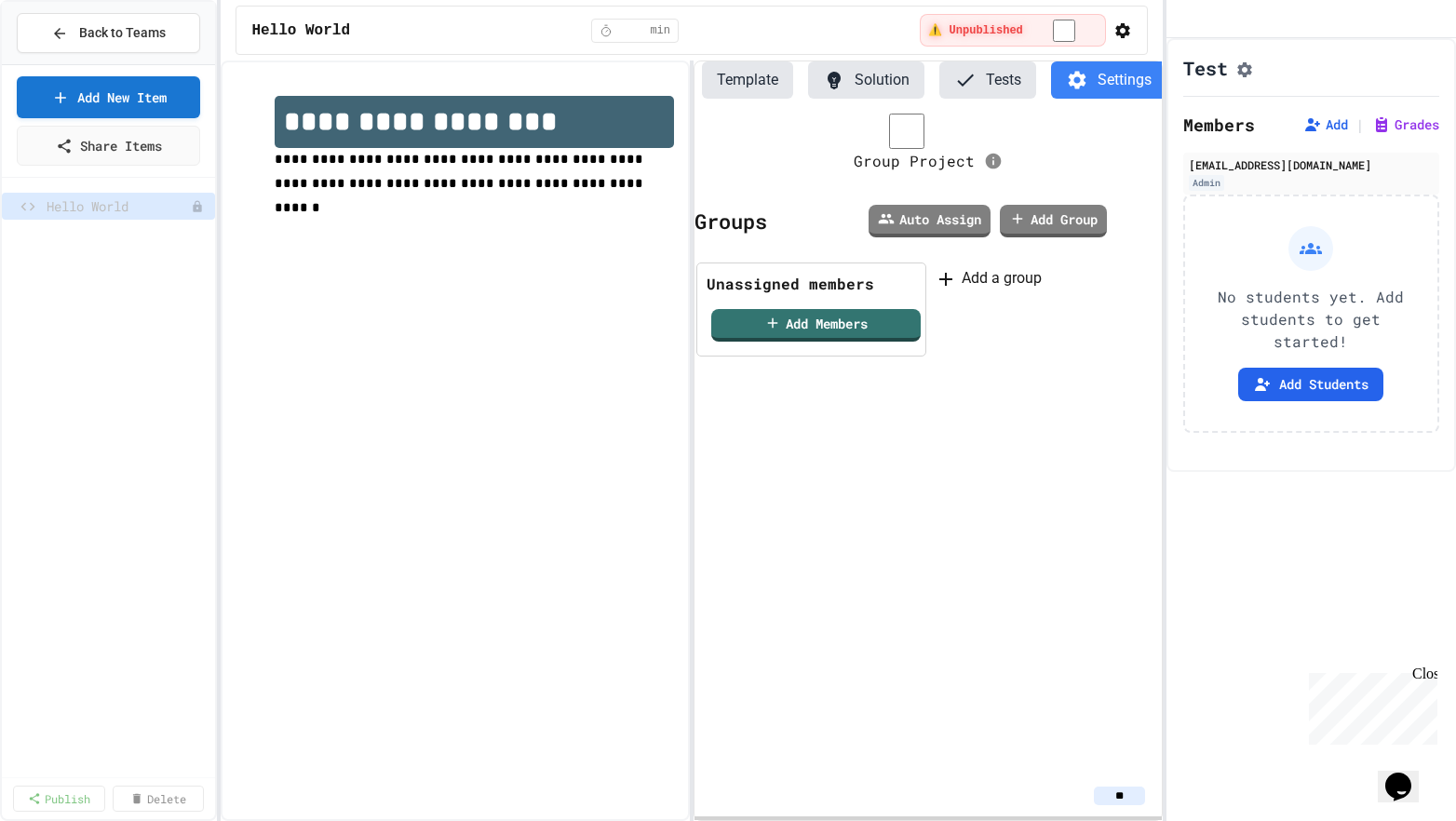
click at [1002, 154] on icon at bounding box center [993, 161] width 15 height 15
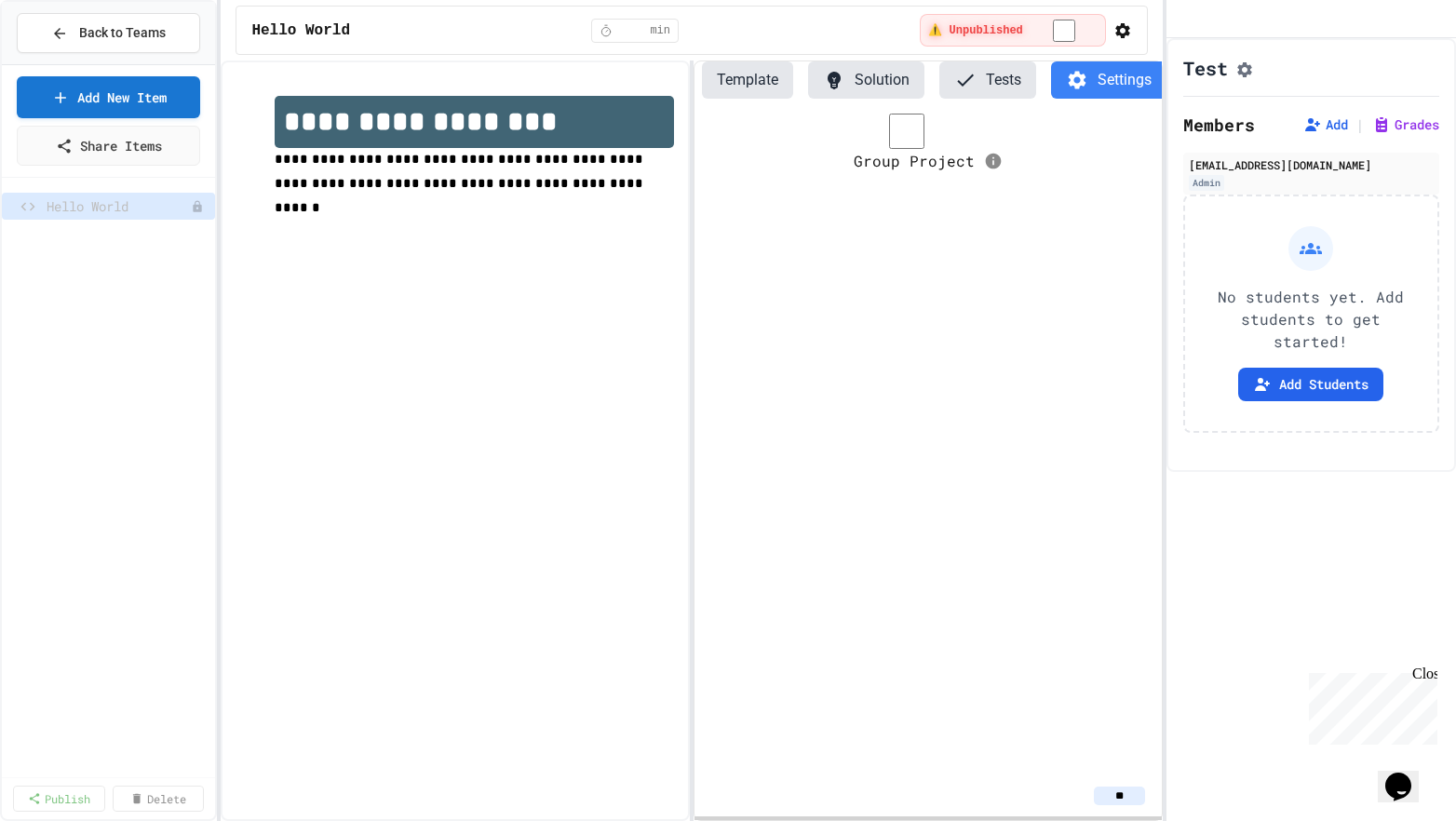
click at [949, 350] on div "Group Project" at bounding box center [928, 444] width 467 height 662
click at [1430, 669] on div "Close" at bounding box center [1423, 677] width 23 height 23
click at [1115, 33] on icon "button" at bounding box center [1123, 31] width 15 height 15
click at [1066, 820] on div at bounding box center [728, 823] width 1456 height 0
click at [888, 266] on div "Group Project" at bounding box center [928, 444] width 467 height 662
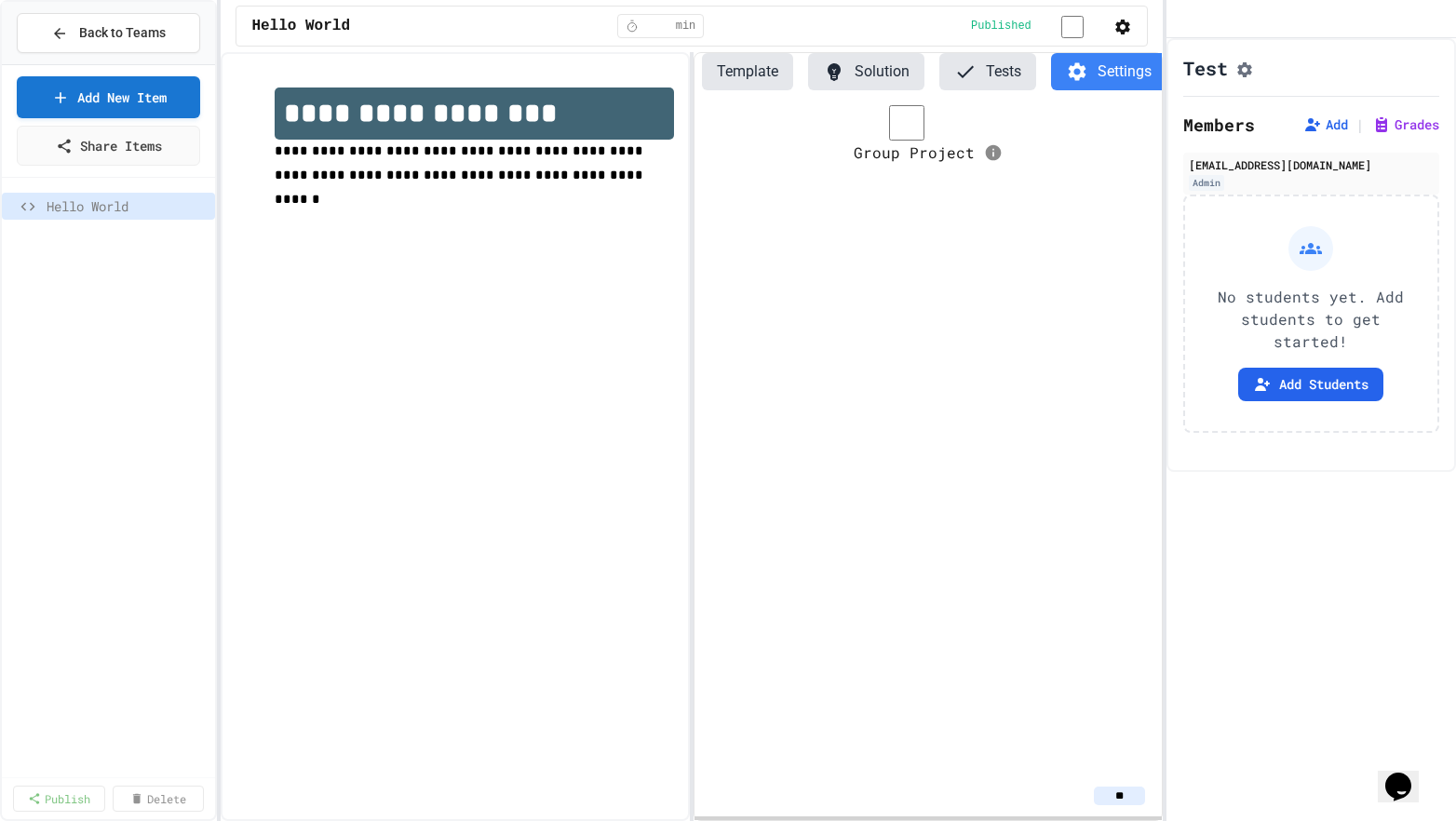
click at [920, 254] on div "Group Project" at bounding box center [928, 441] width 467 height 670
click at [179, 41] on button "Back to Teams" at bounding box center [108, 34] width 183 height 40
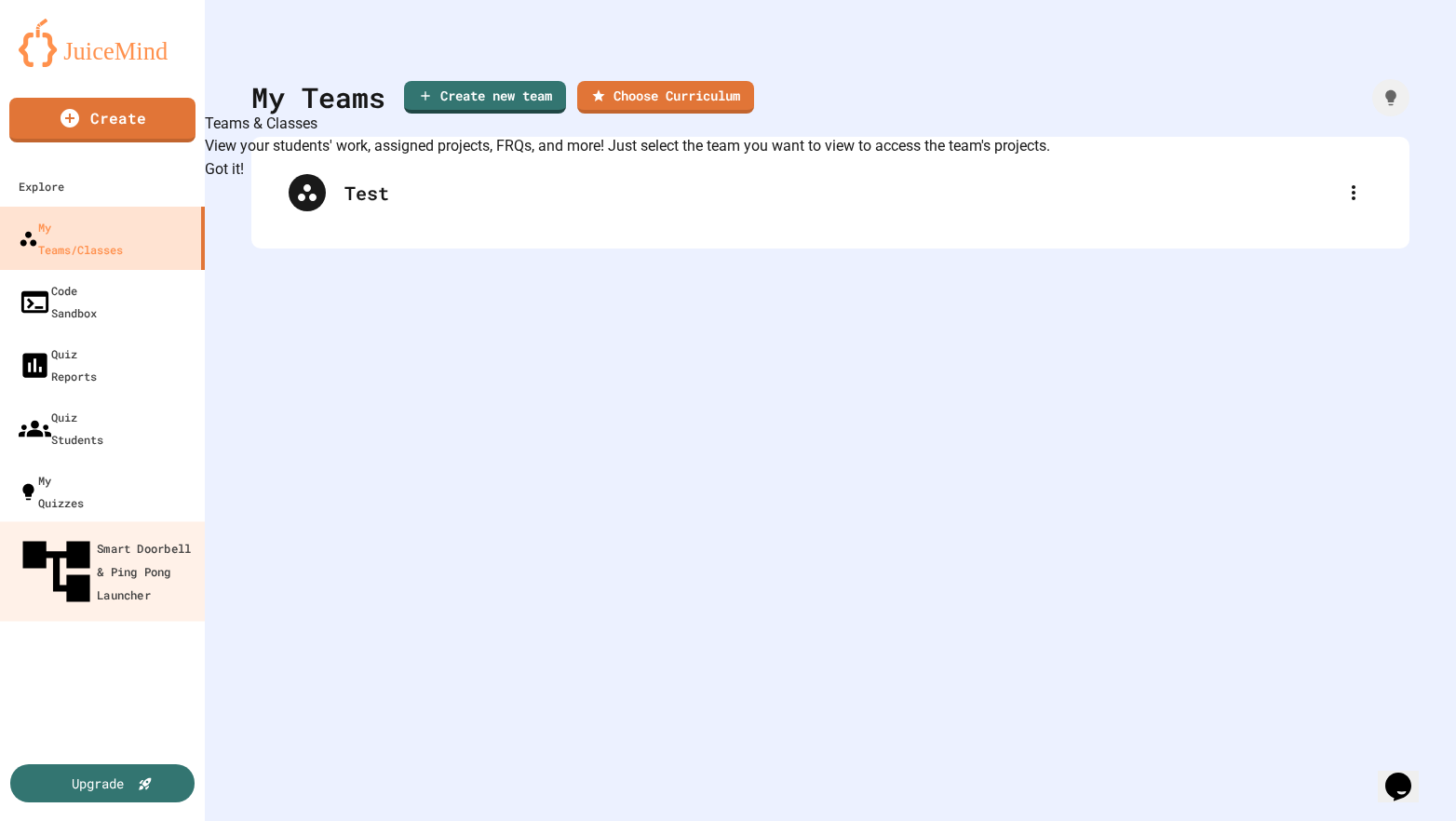
click at [123, 531] on div "Smart Doorbell & Ping Pong Launcher" at bounding box center [108, 571] width 184 height 81
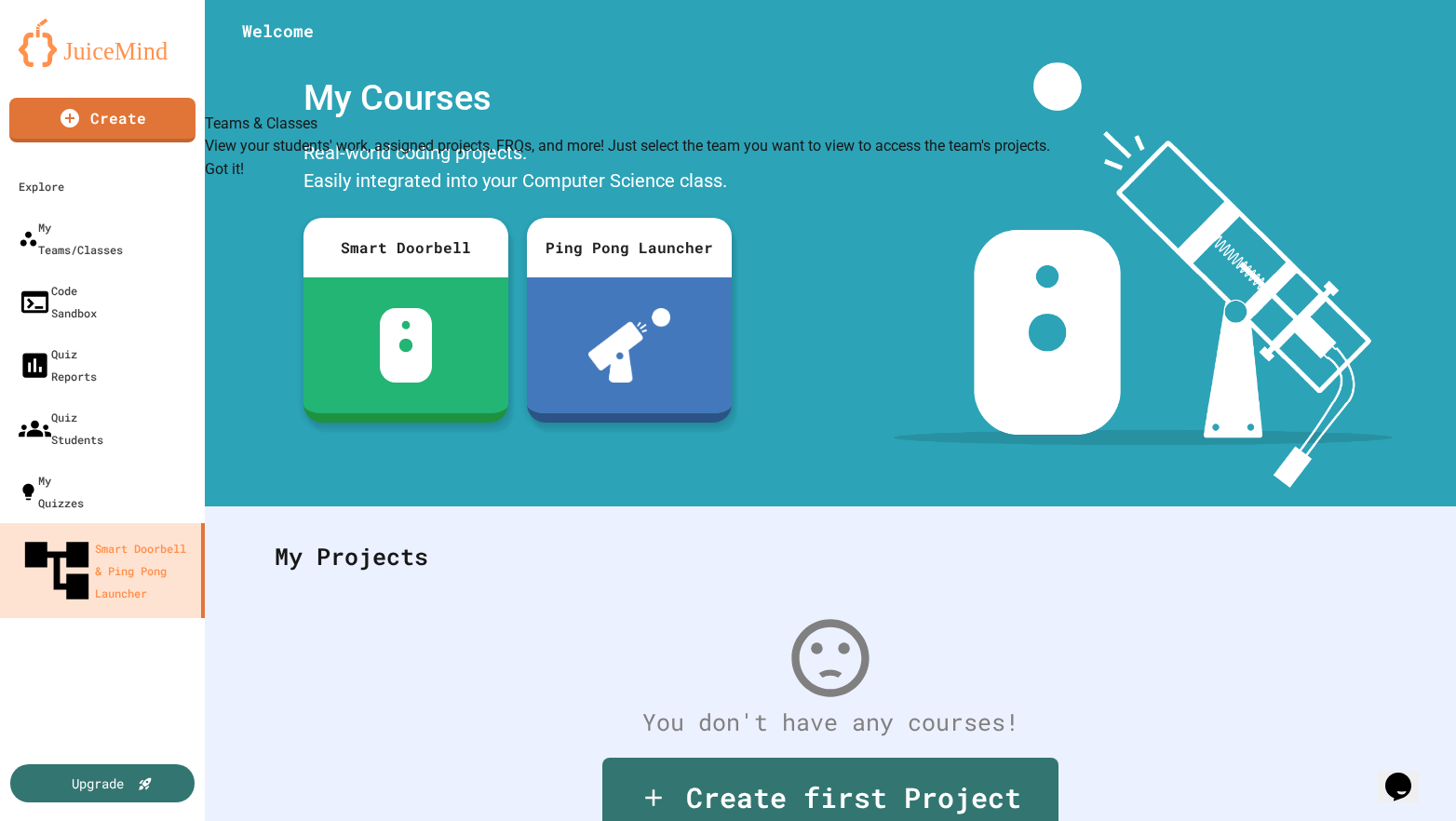
click at [559, 84] on div "My Courses" at bounding box center [517, 98] width 447 height 72
click at [244, 181] on button "Got it!" at bounding box center [224, 169] width 39 height 22
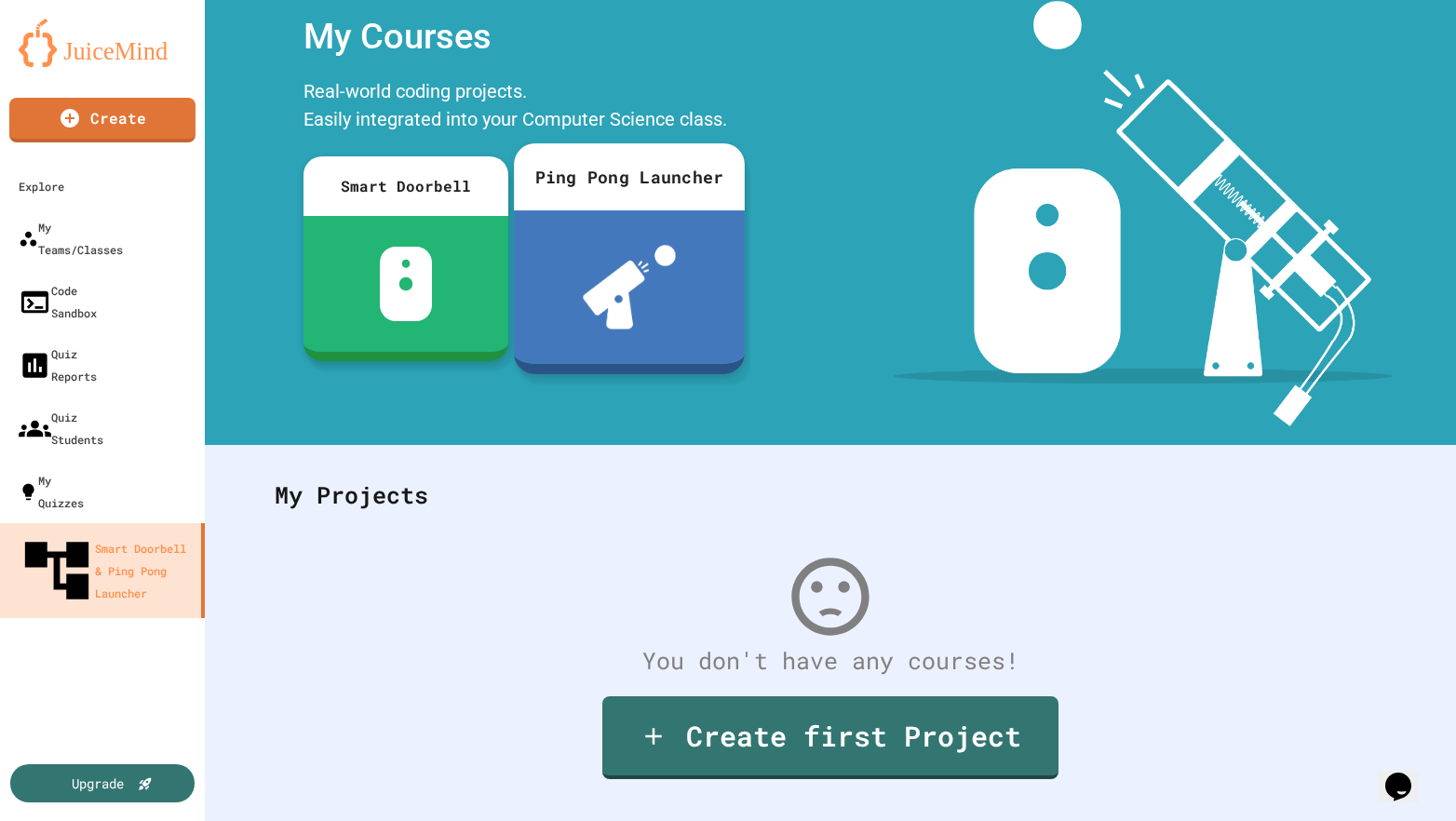
scroll to position [111, 0]
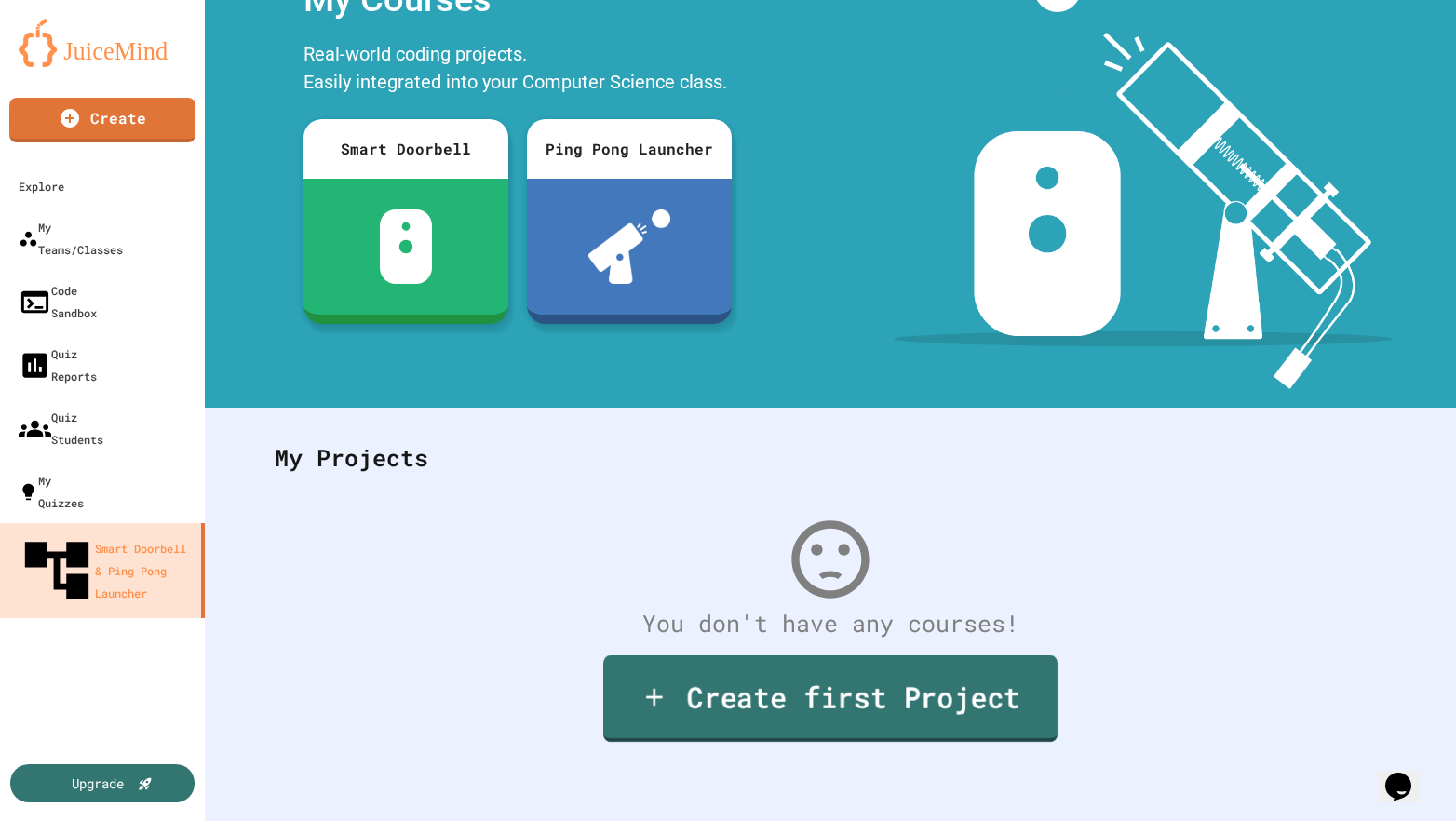
click at [685, 703] on link "Create first Project" at bounding box center [830, 698] width 454 height 86
